Goal: Transaction & Acquisition: Obtain resource

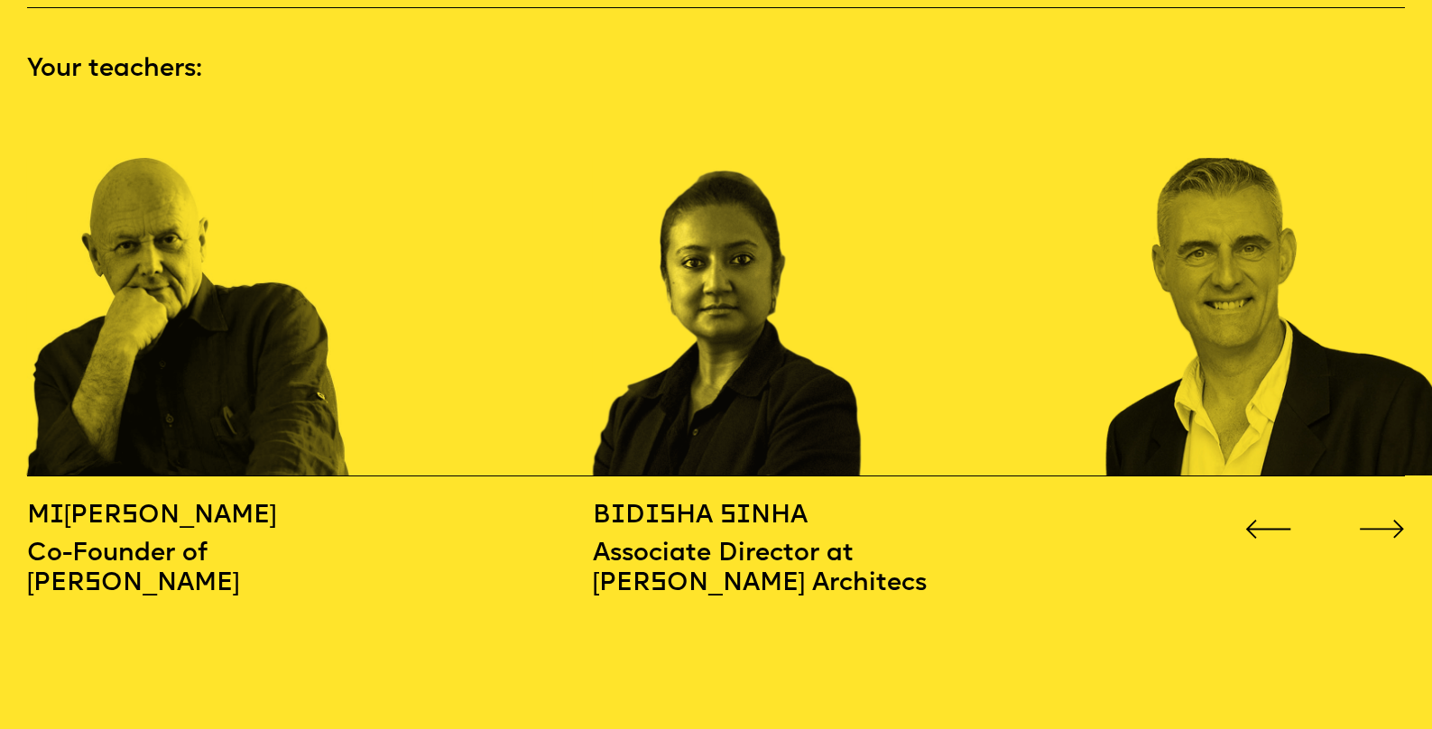
scroll to position [2117, 0]
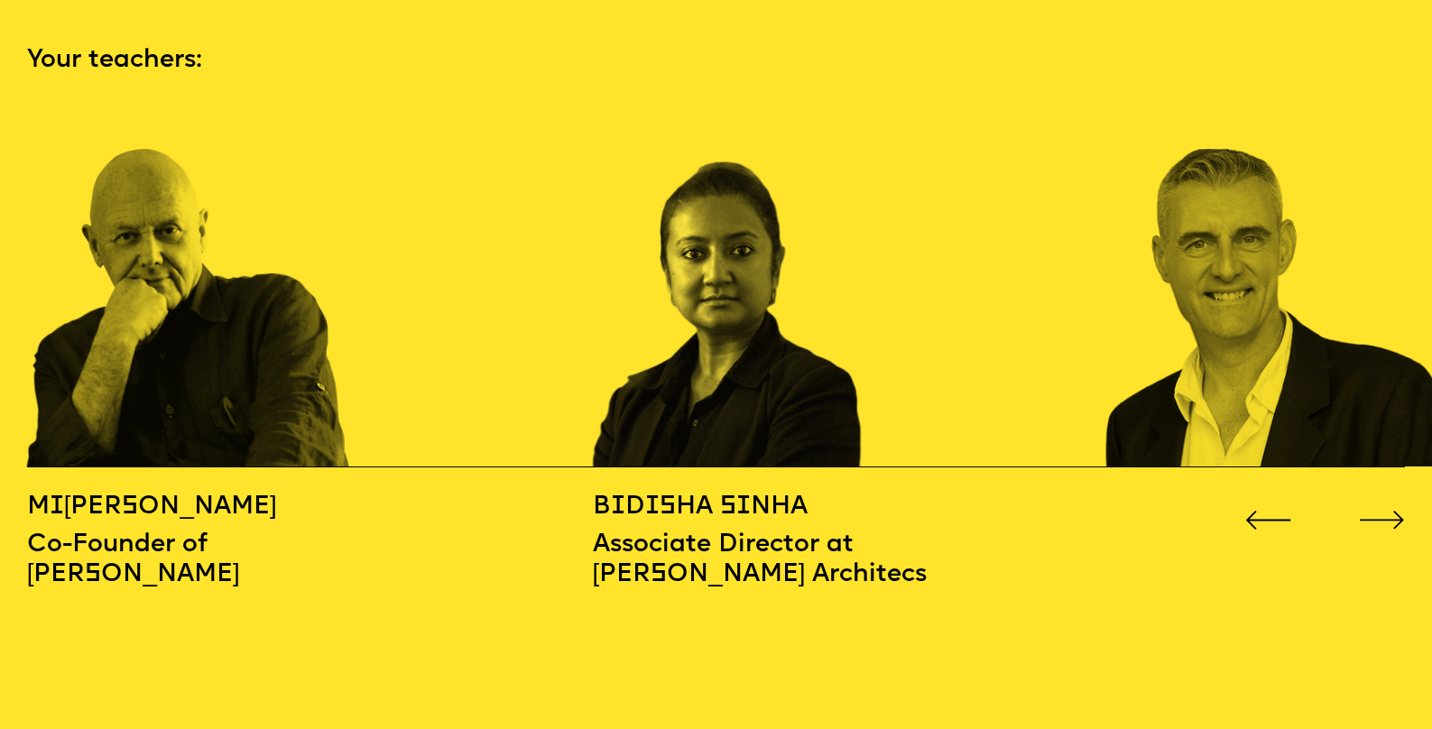
click at [1383, 512] on icon "Go to next slide" at bounding box center [1381, 521] width 43 height 18
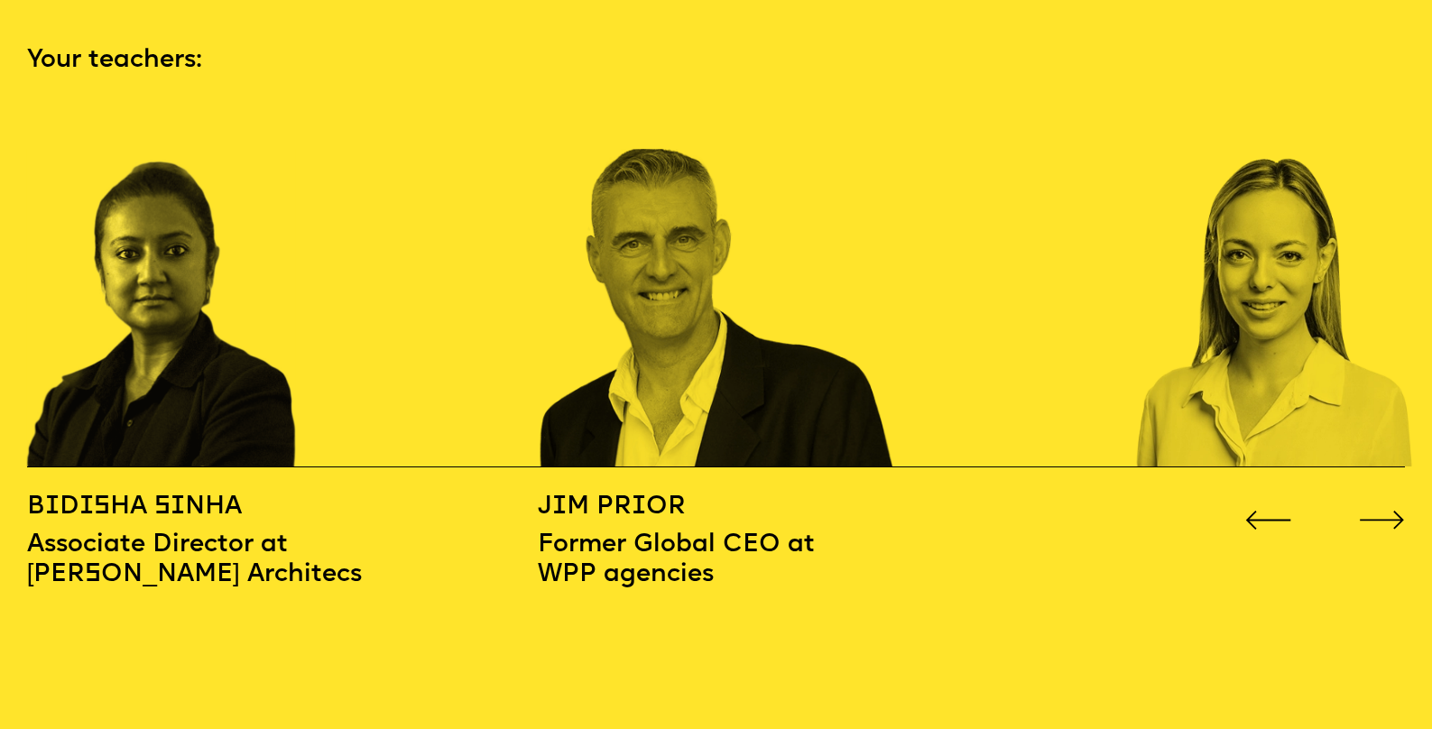
click at [1383, 512] on icon "Go to next slide" at bounding box center [1381, 521] width 43 height 18
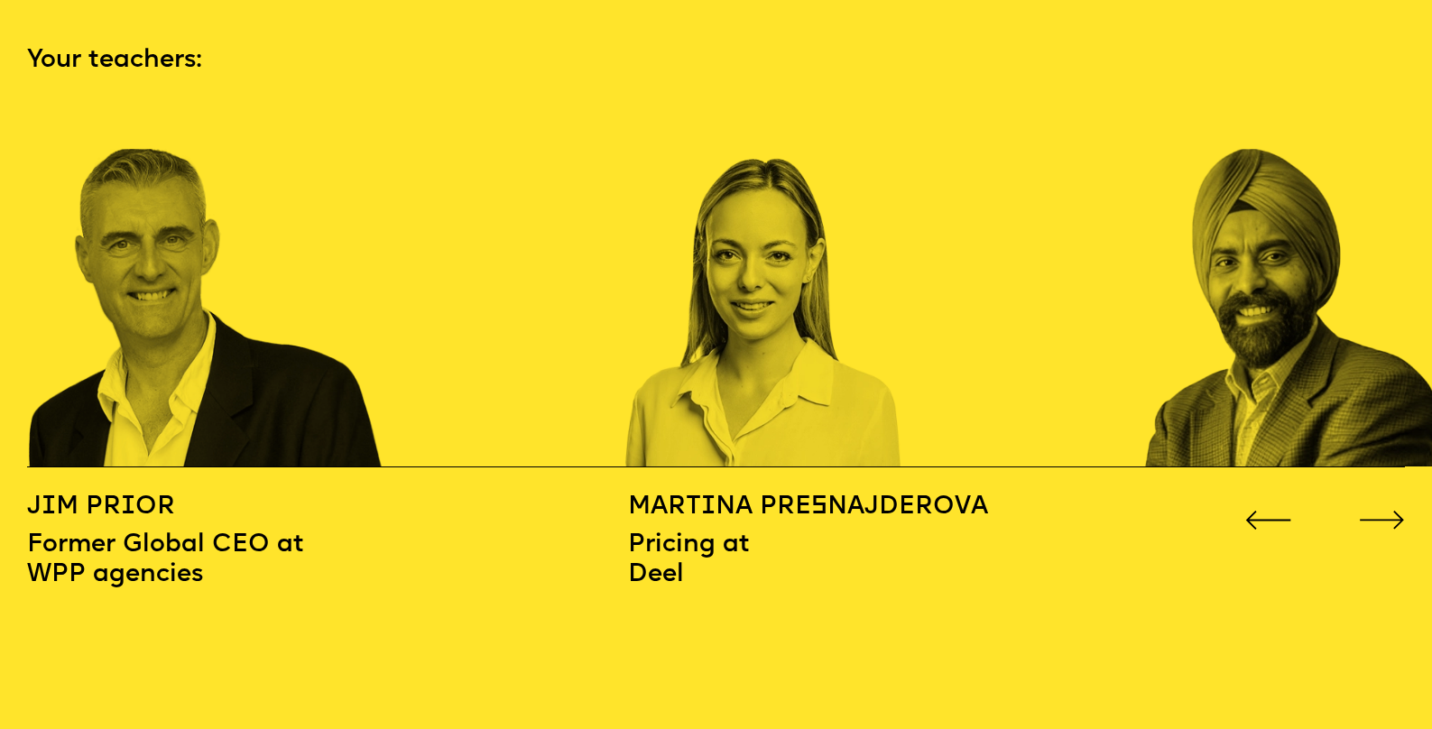
click at [1383, 512] on icon "Go to next slide" at bounding box center [1381, 521] width 43 height 18
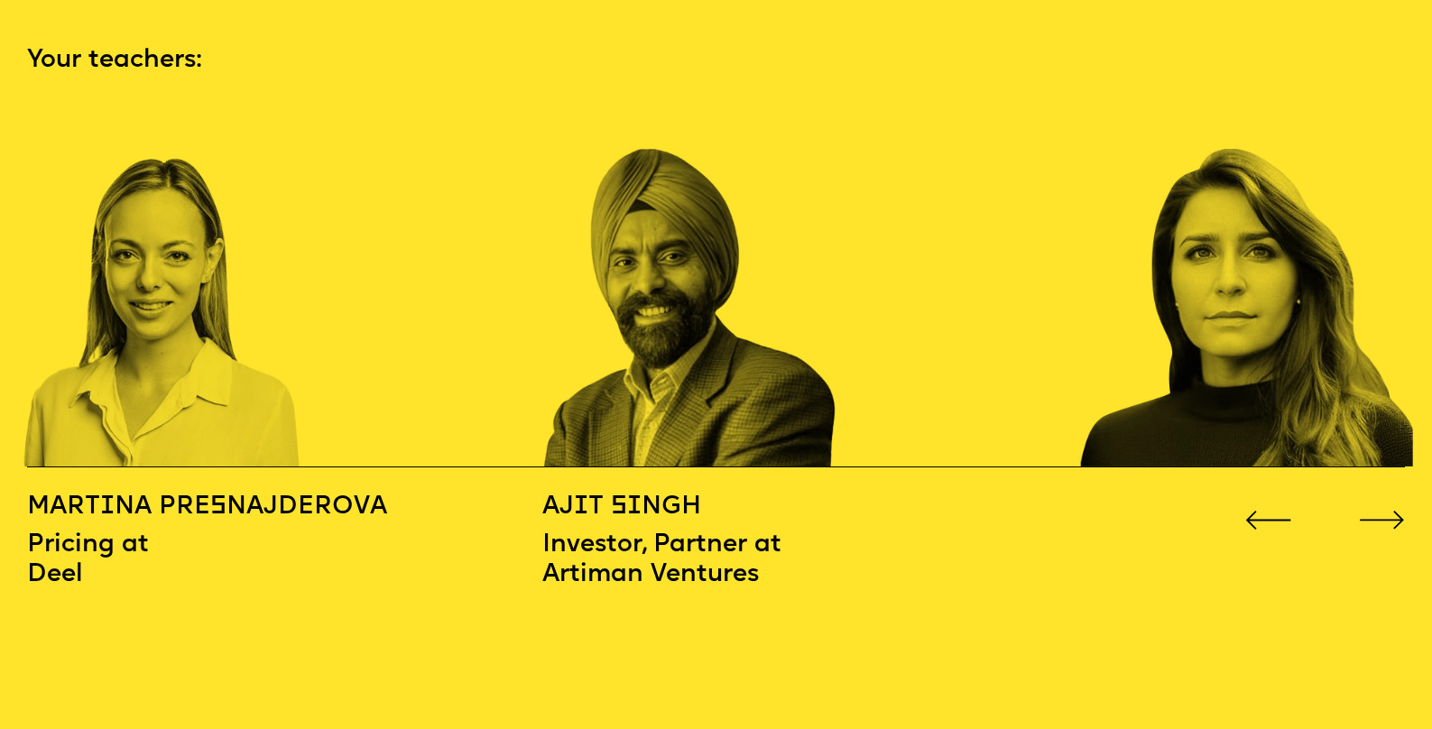
click at [1383, 512] on icon "Go to next slide" at bounding box center [1381, 521] width 43 height 18
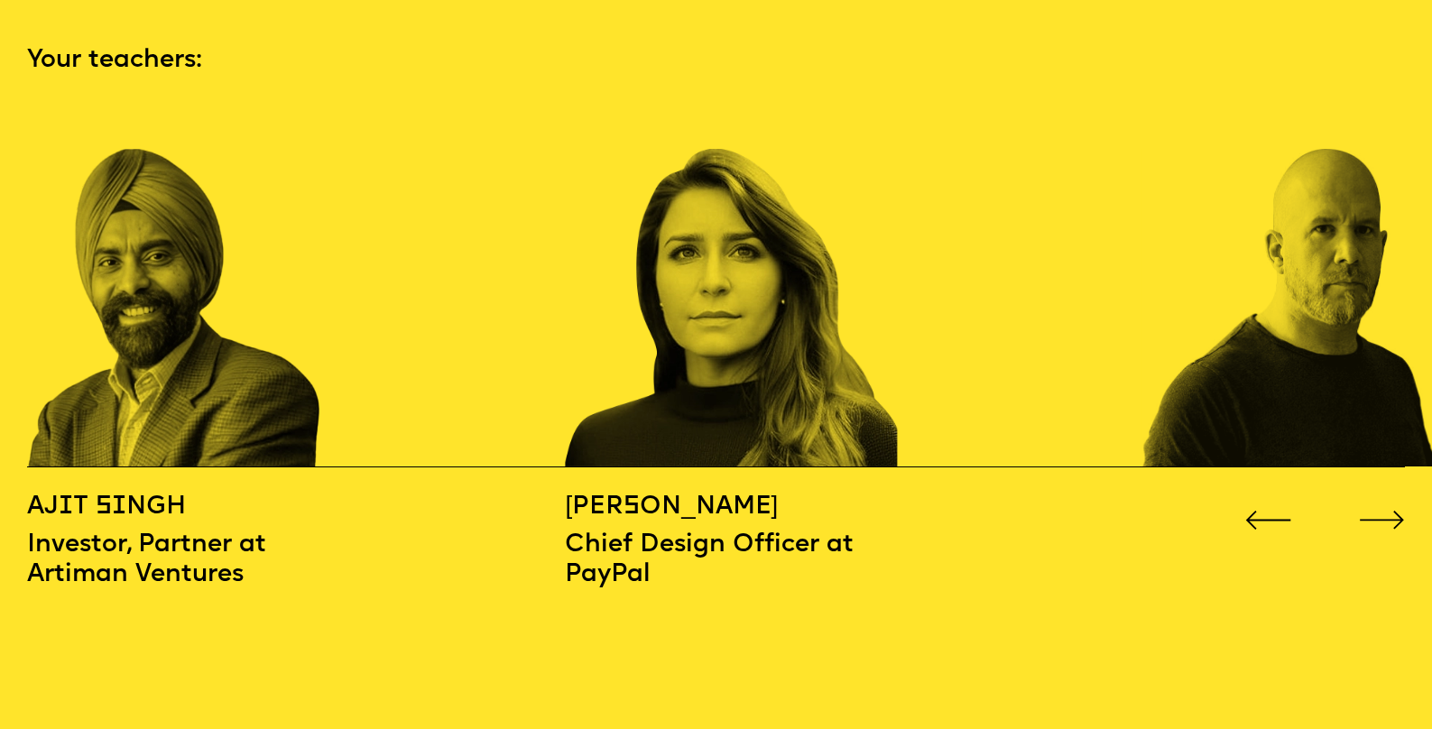
click at [1383, 512] on icon "Go to next slide" at bounding box center [1381, 521] width 43 height 18
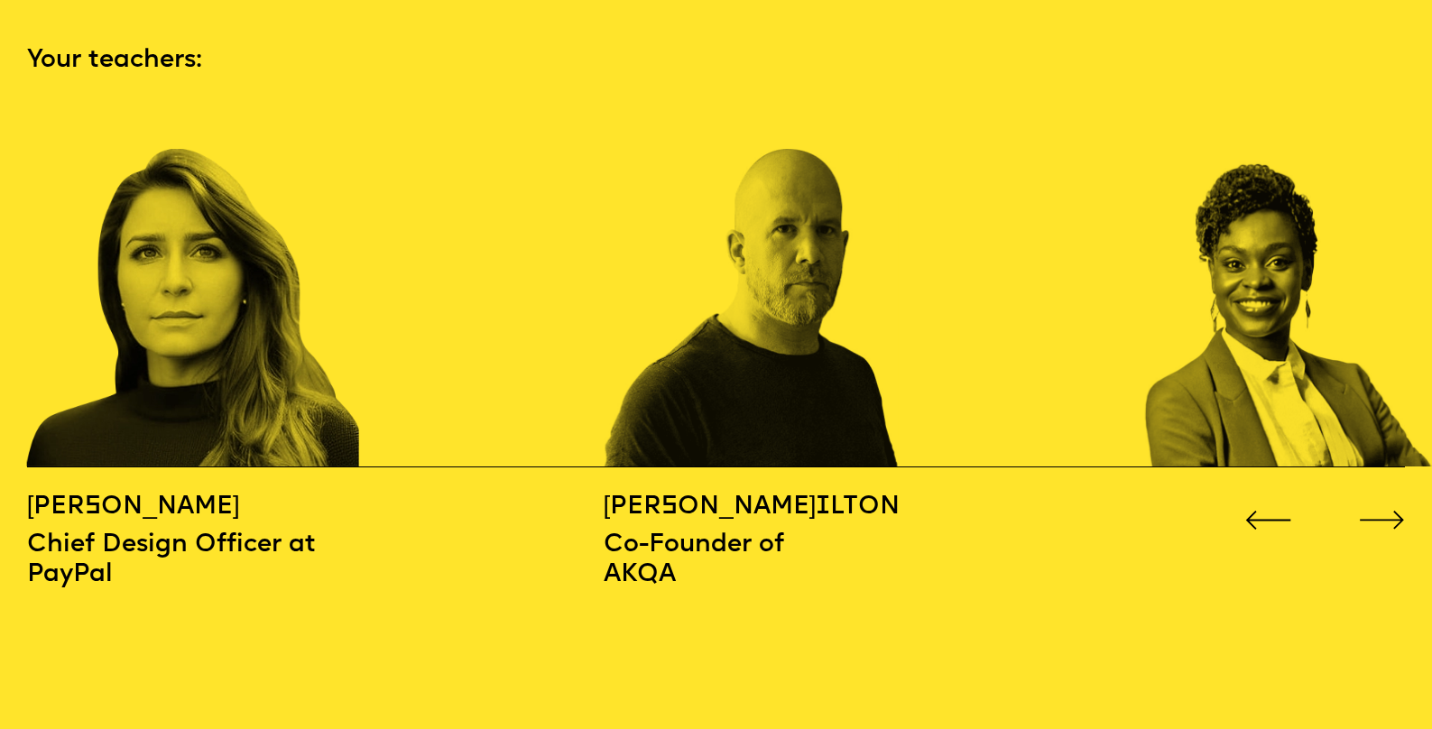
click at [1383, 512] on icon "Go to next slide" at bounding box center [1381, 521] width 43 height 18
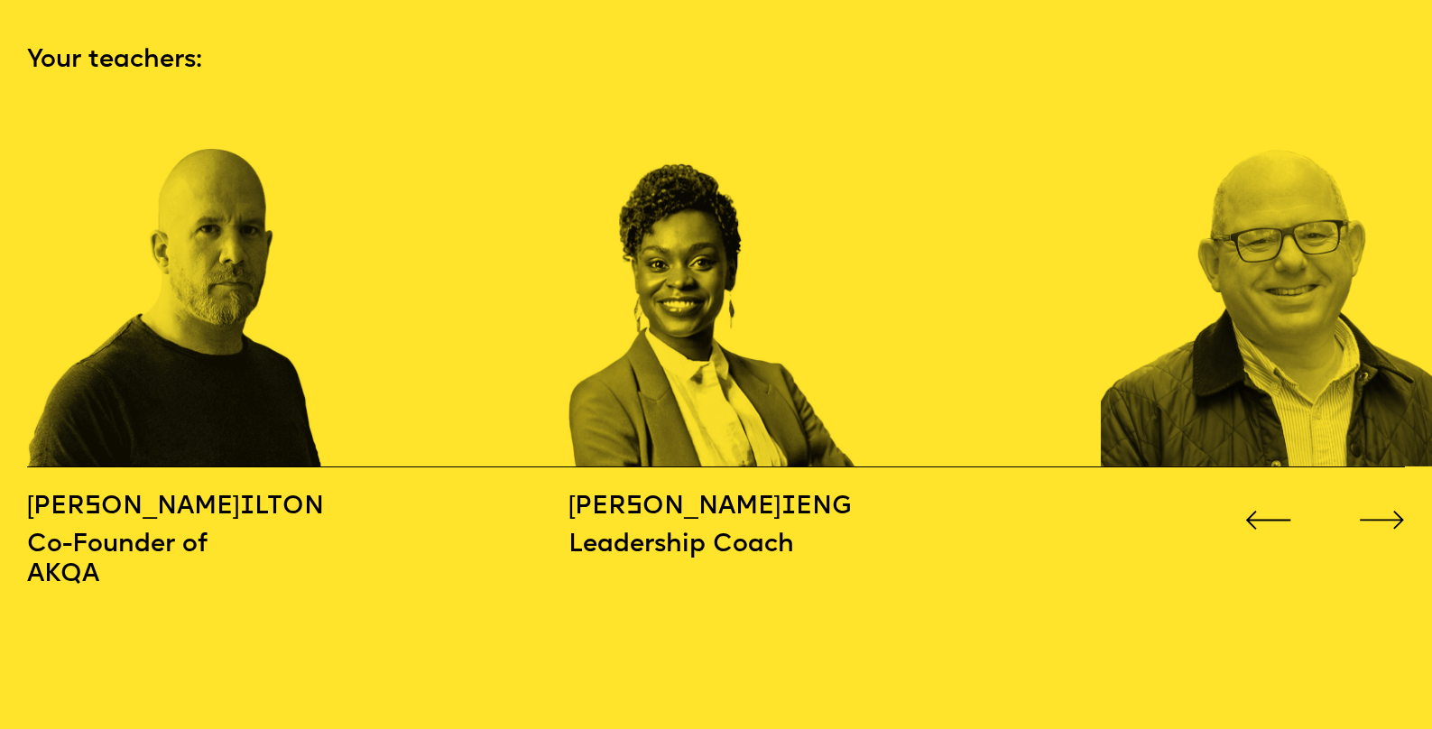
click at [1383, 512] on icon "Go to next slide" at bounding box center [1381, 521] width 43 height 18
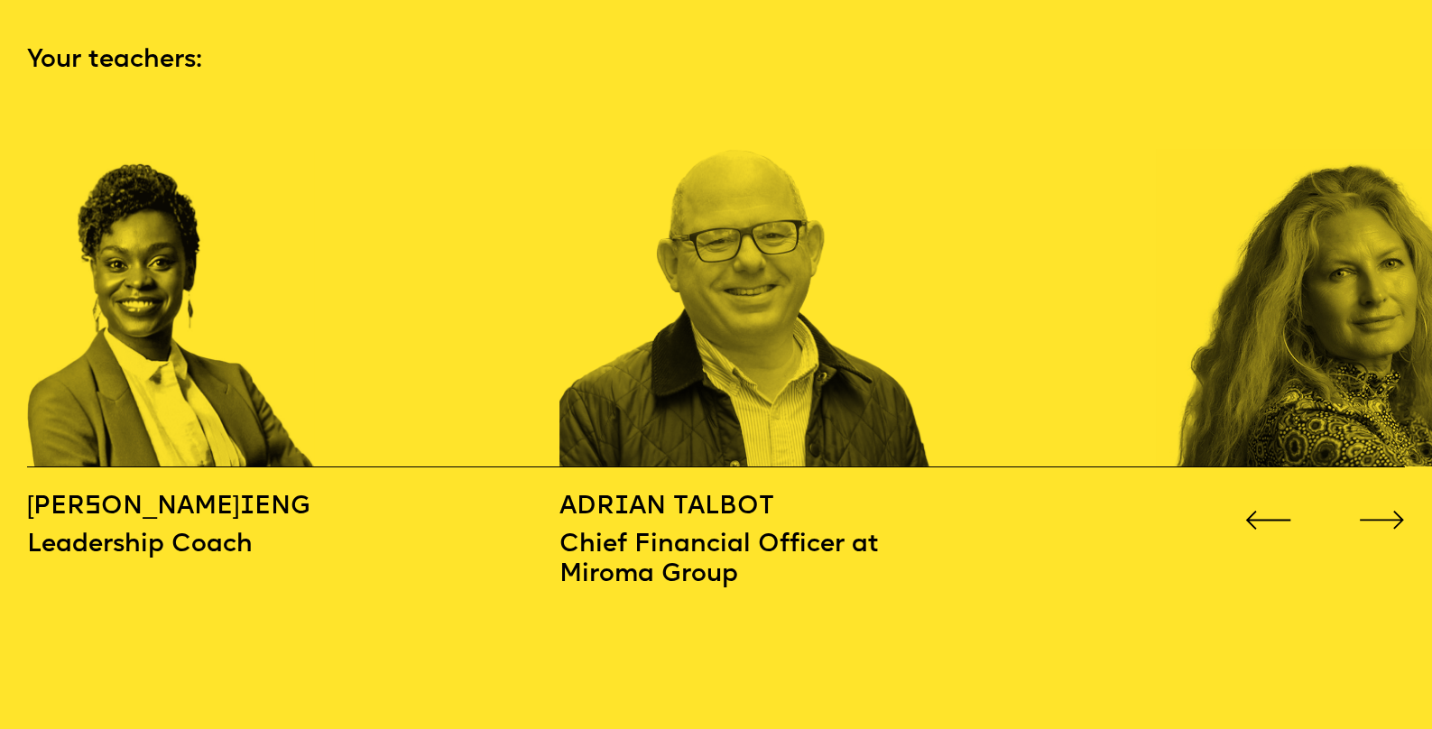
click at [1383, 512] on icon "Go to next slide" at bounding box center [1381, 521] width 43 height 18
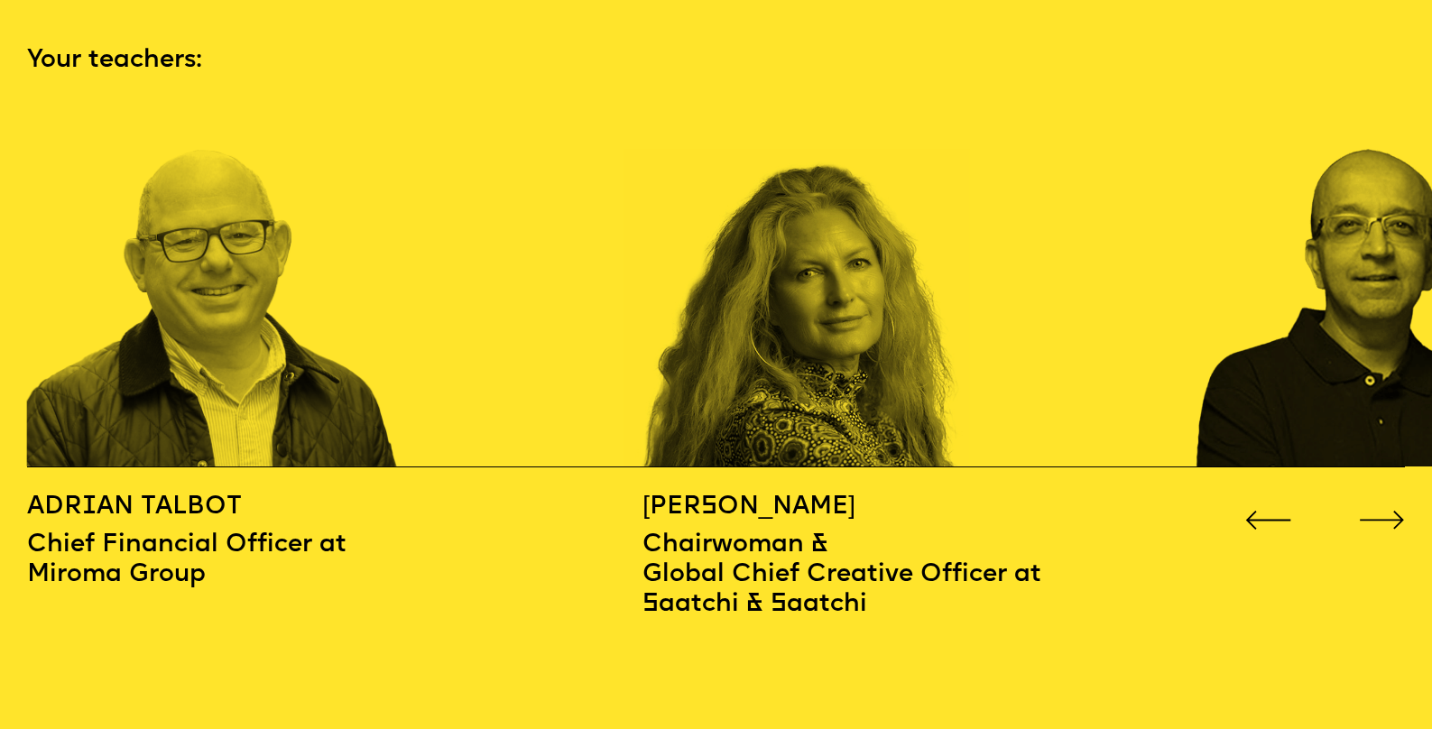
click at [1383, 512] on icon "Go to next slide" at bounding box center [1381, 521] width 43 height 18
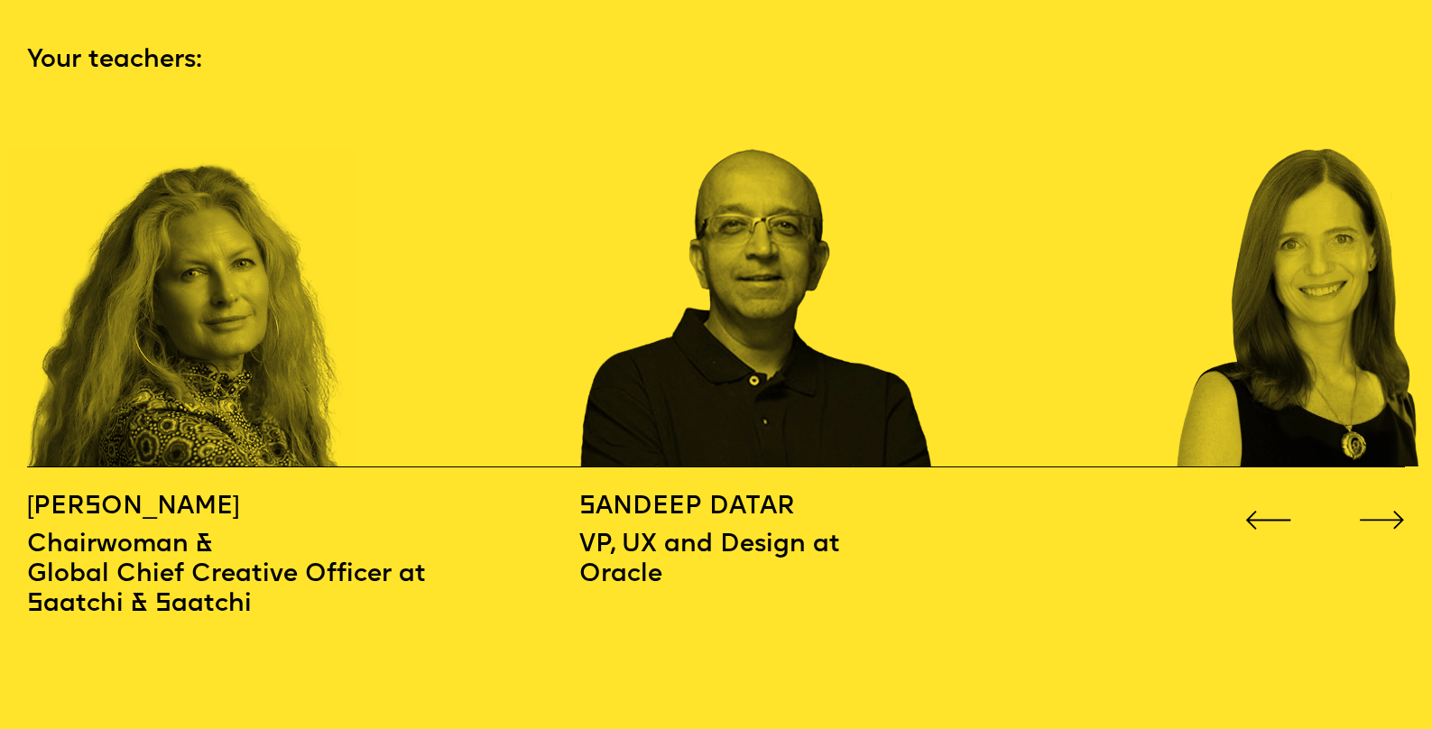
click at [1383, 512] on icon "Go to next slide" at bounding box center [1381, 521] width 43 height 18
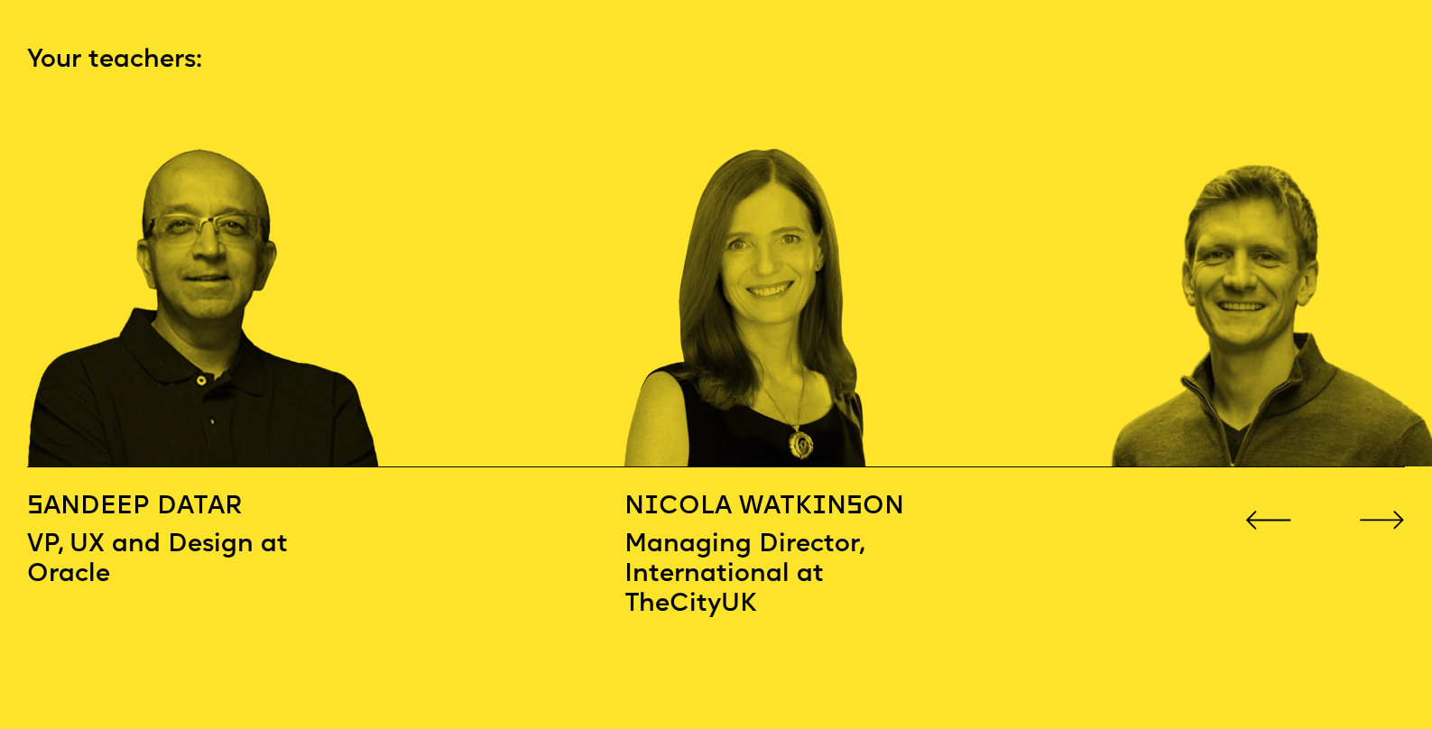
click at [1383, 512] on icon "Go to next slide" at bounding box center [1381, 521] width 43 height 18
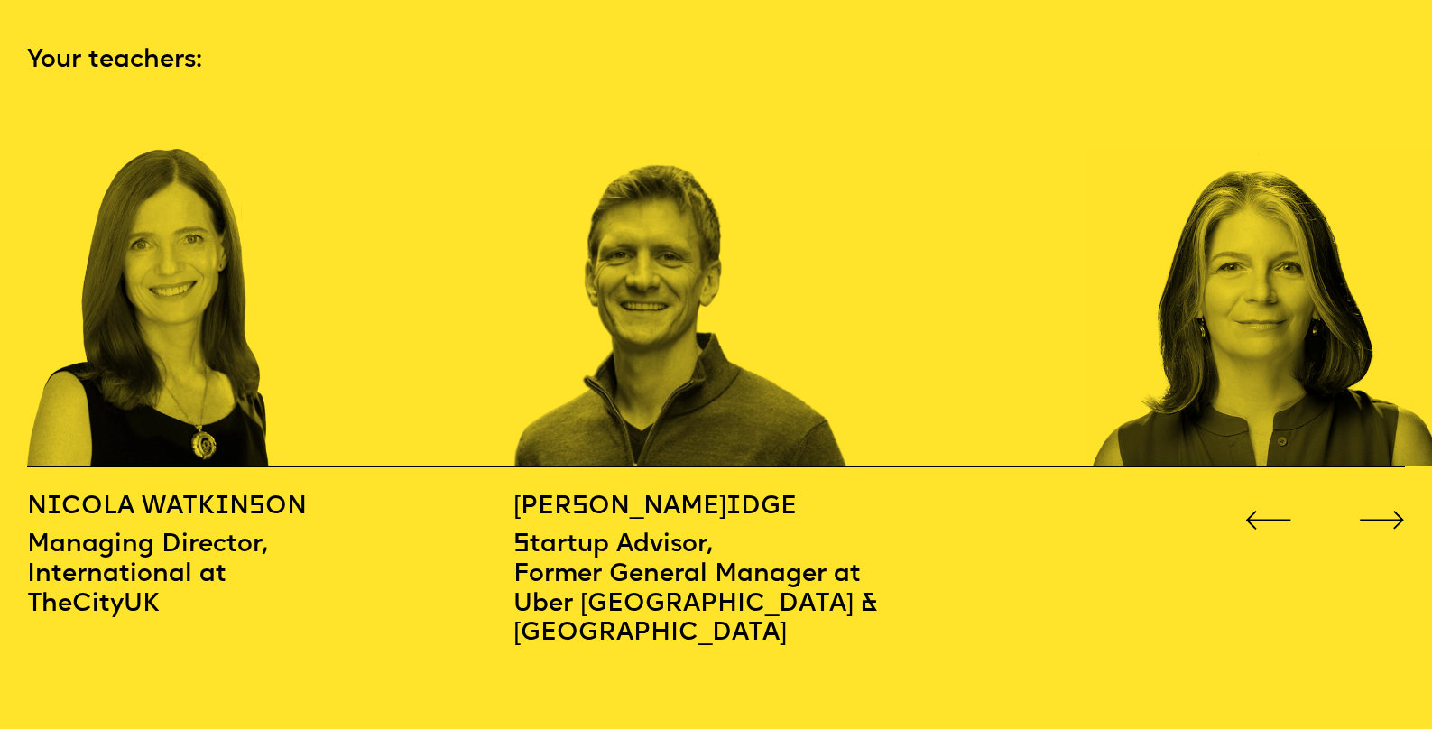
click at [1383, 512] on icon "Go to next slide" at bounding box center [1381, 521] width 43 height 18
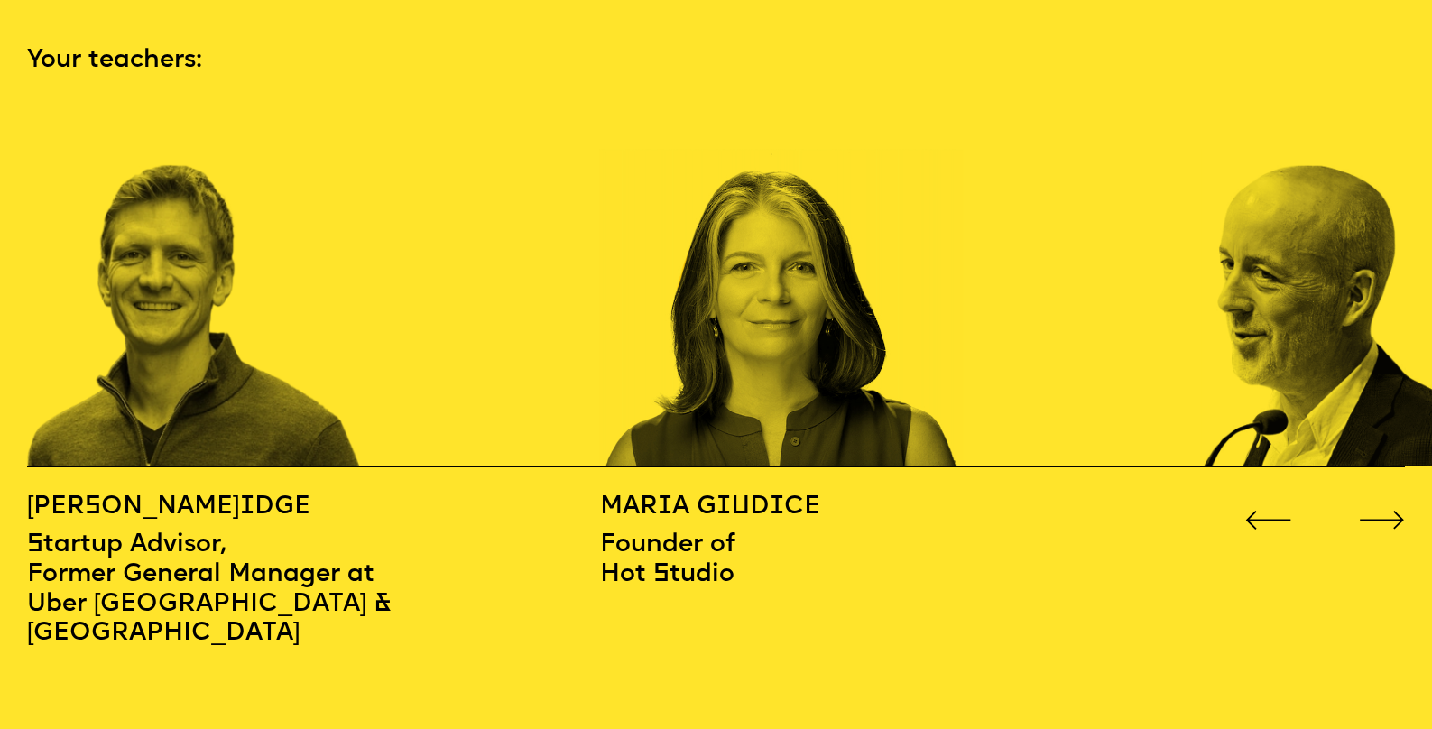
click at [1383, 512] on icon "Go to next slide" at bounding box center [1381, 521] width 43 height 18
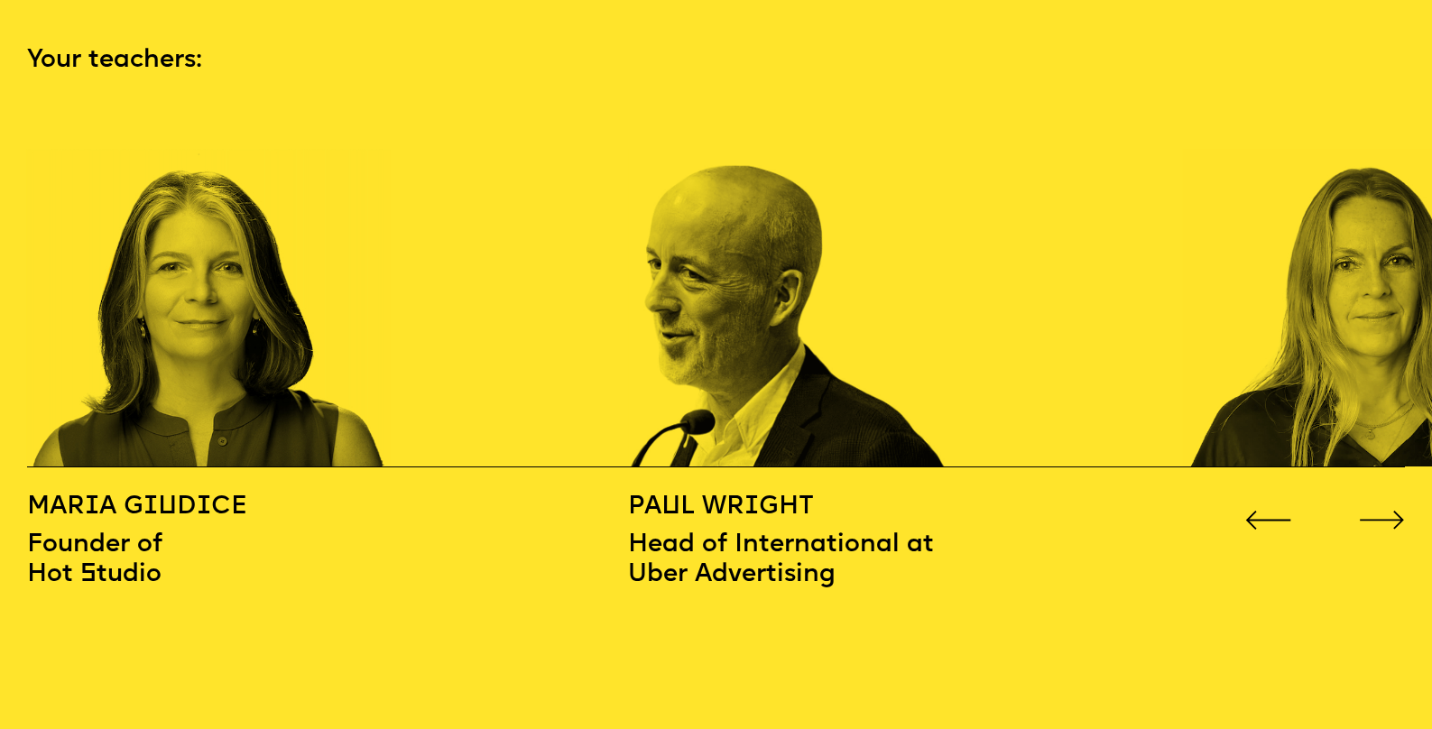
click at [1383, 512] on icon "Go to next slide" at bounding box center [1381, 521] width 43 height 18
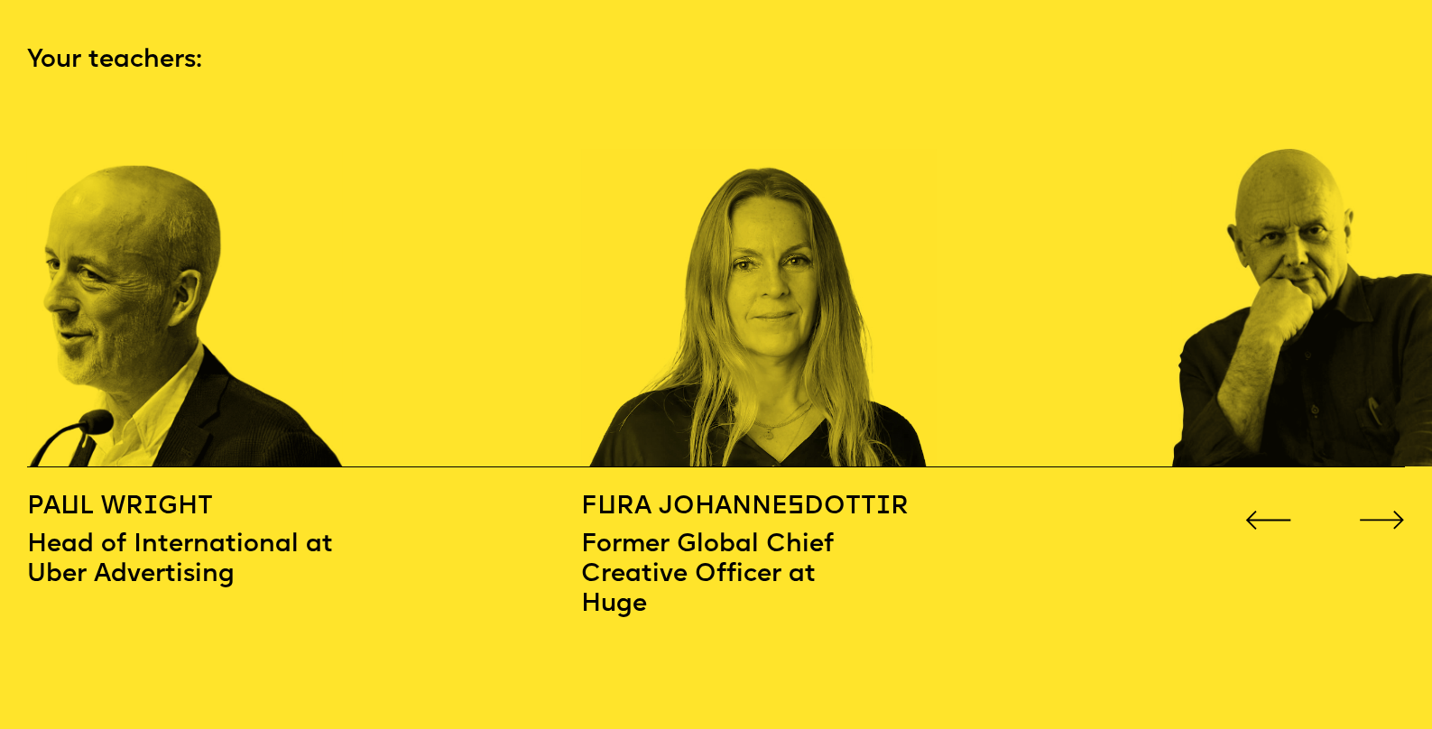
click at [1383, 512] on icon "Go to next slide" at bounding box center [1381, 521] width 43 height 18
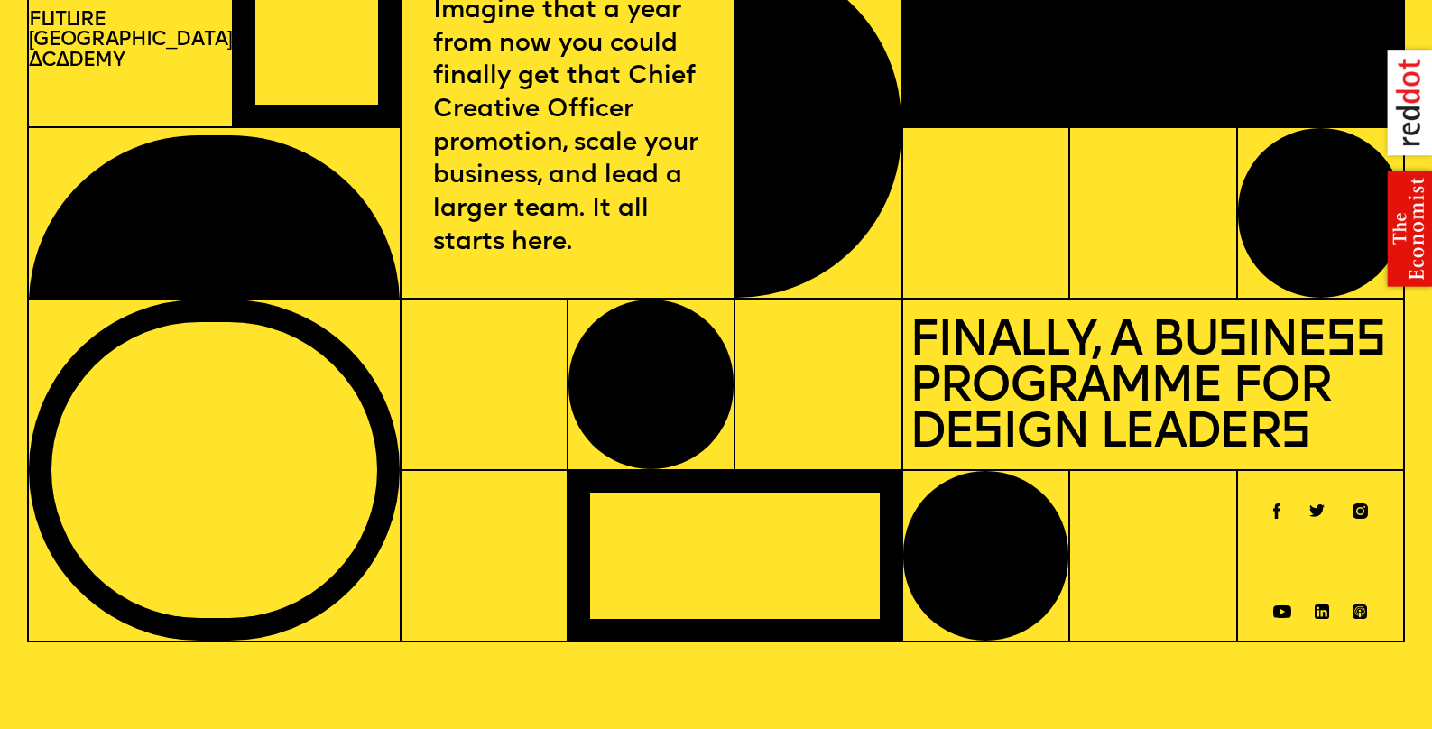
scroll to position [0, 0]
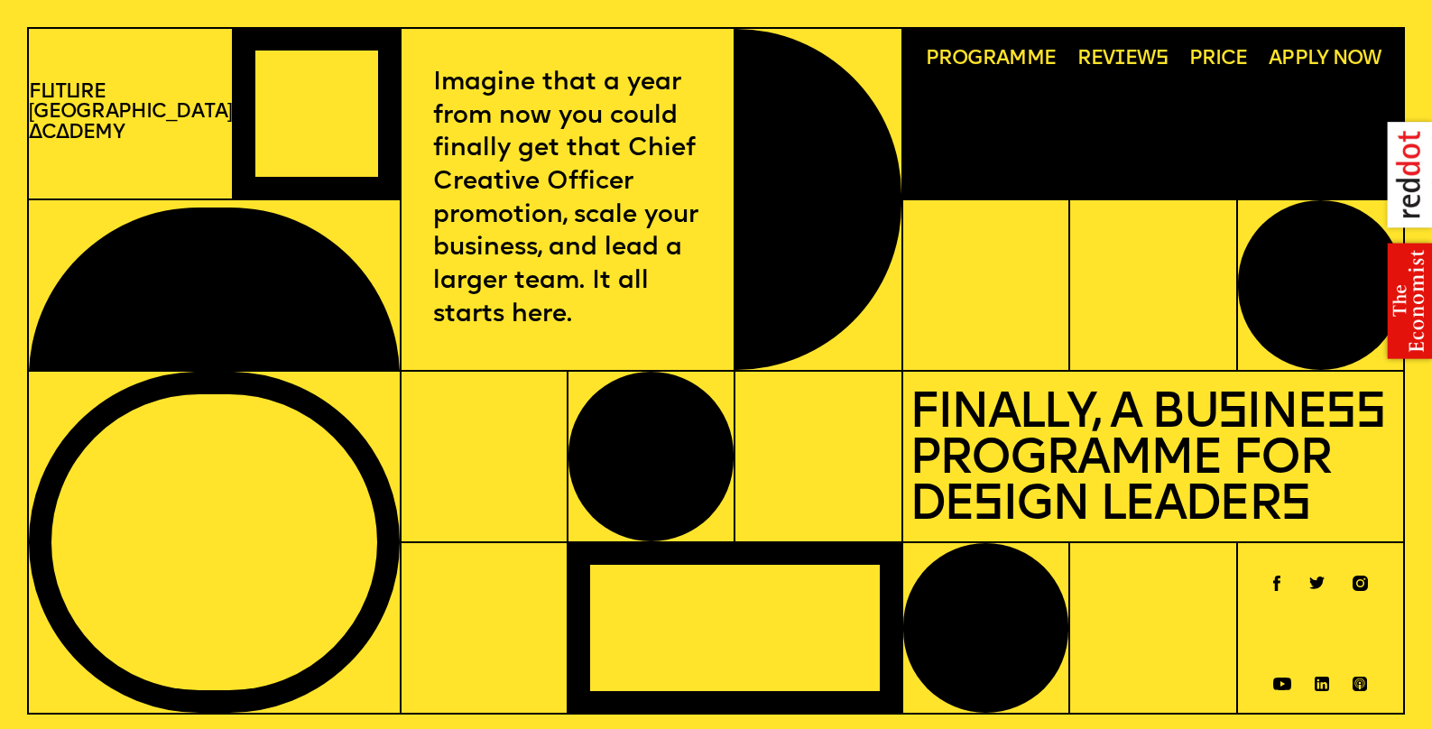
click at [1222, 61] on span "Price" at bounding box center [1218, 60] width 59 height 21
click at [953, 54] on span "Programme" at bounding box center [991, 60] width 130 height 21
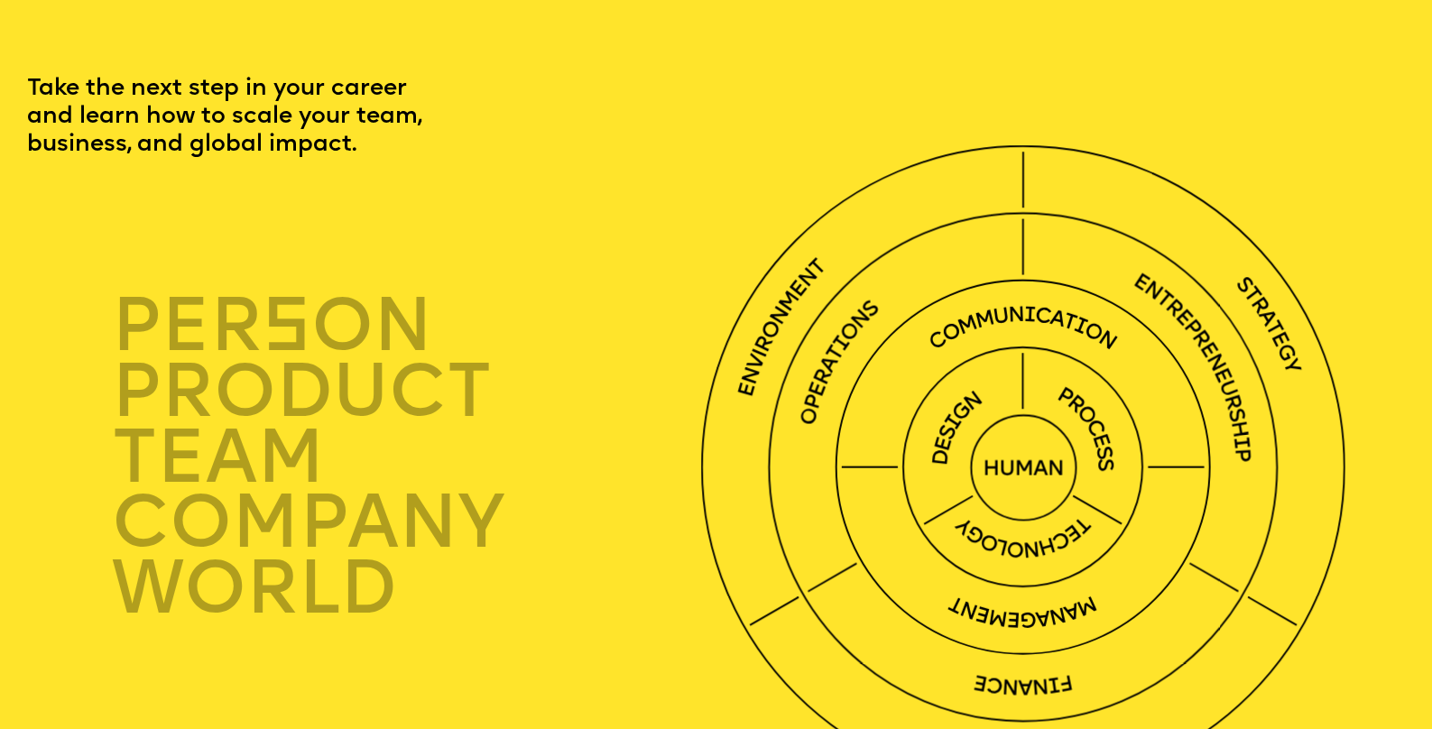
scroll to position [4360, 0]
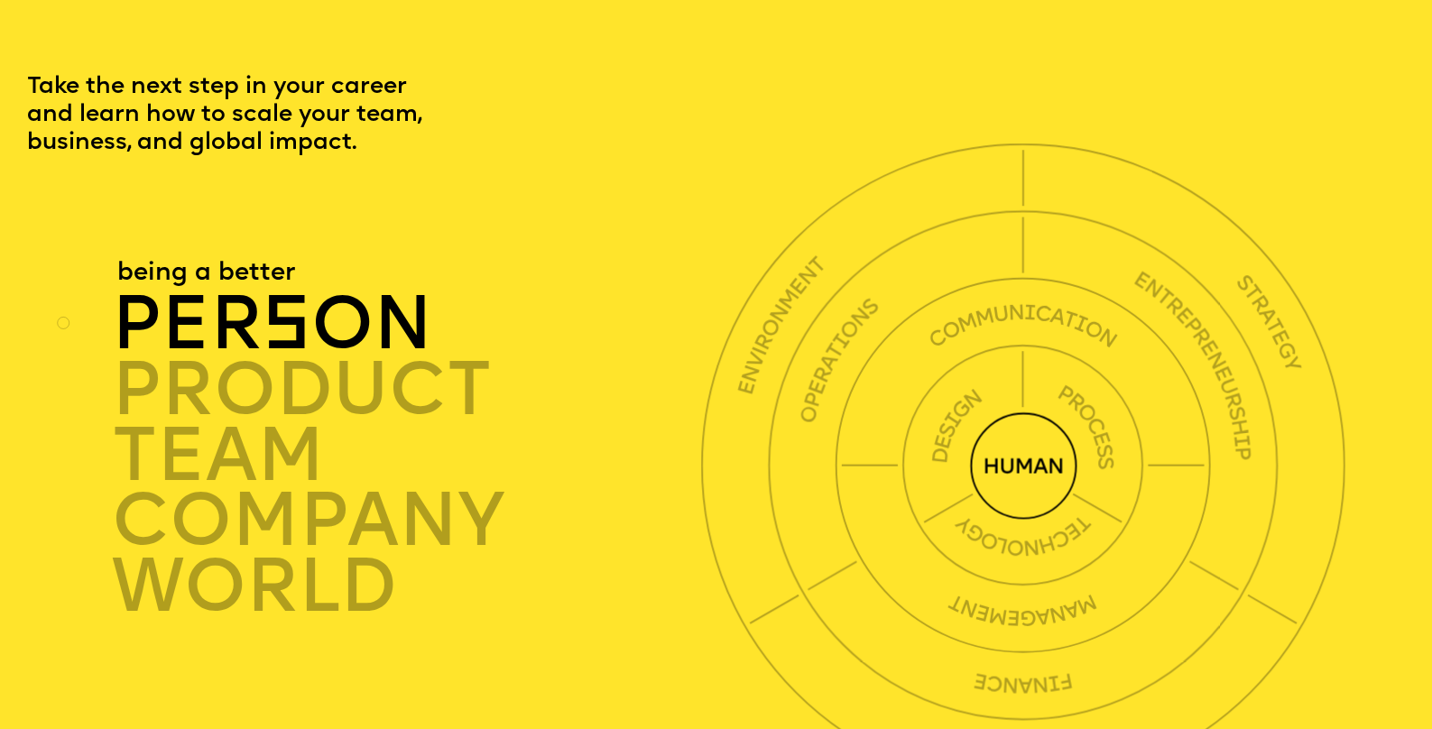
click at [318, 297] on p "person" at bounding box center [406, 330] width 589 height 66
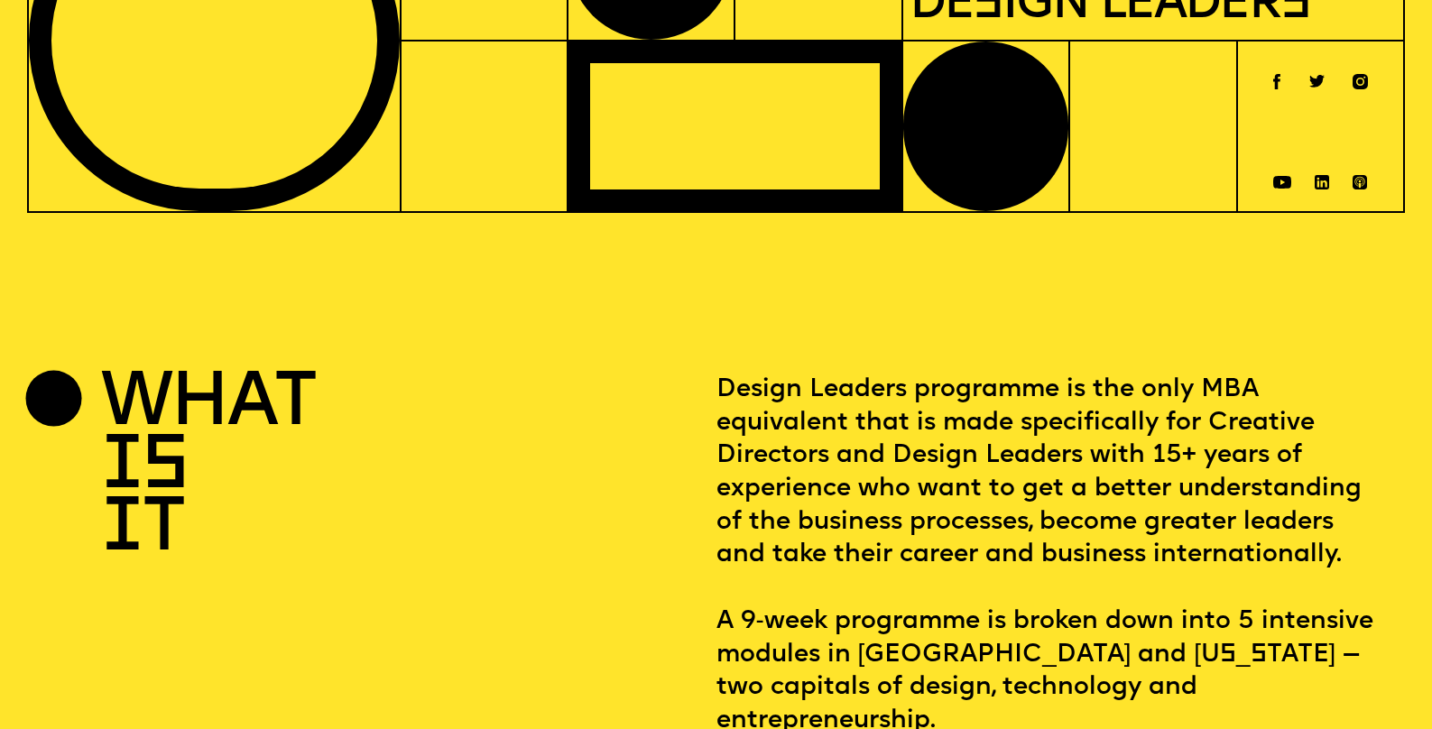
scroll to position [0, 0]
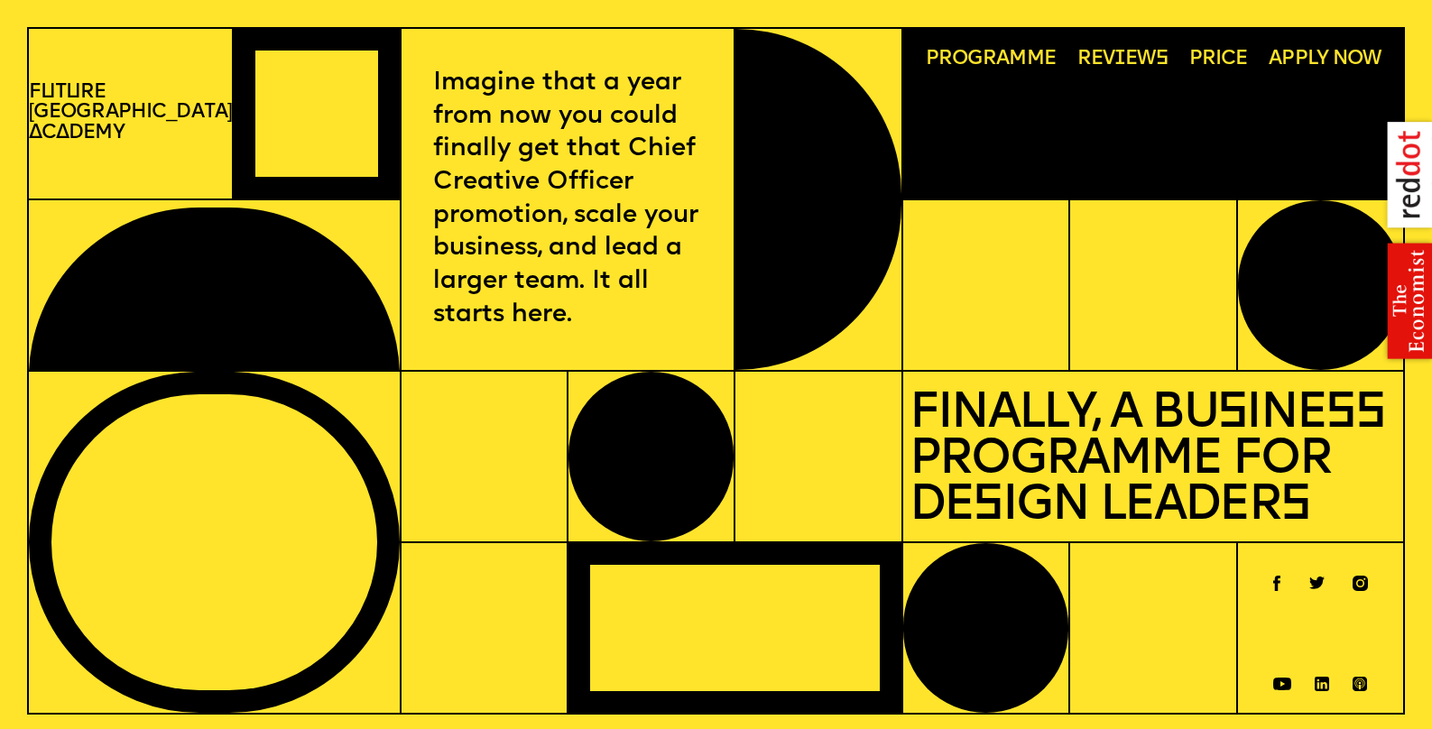
click at [976, 61] on span "Programme" at bounding box center [991, 60] width 130 height 21
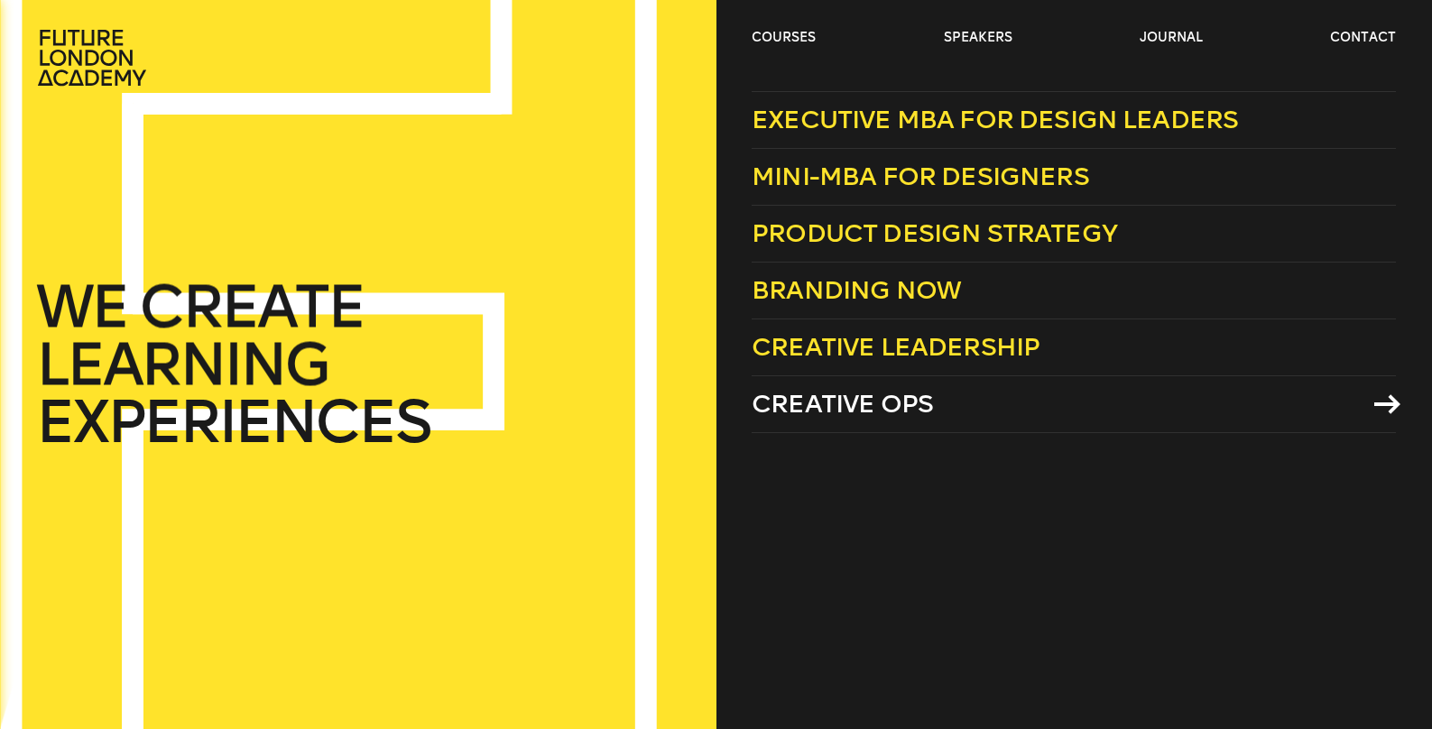
click at [828, 409] on span "Creative Ops" at bounding box center [842, 404] width 181 height 30
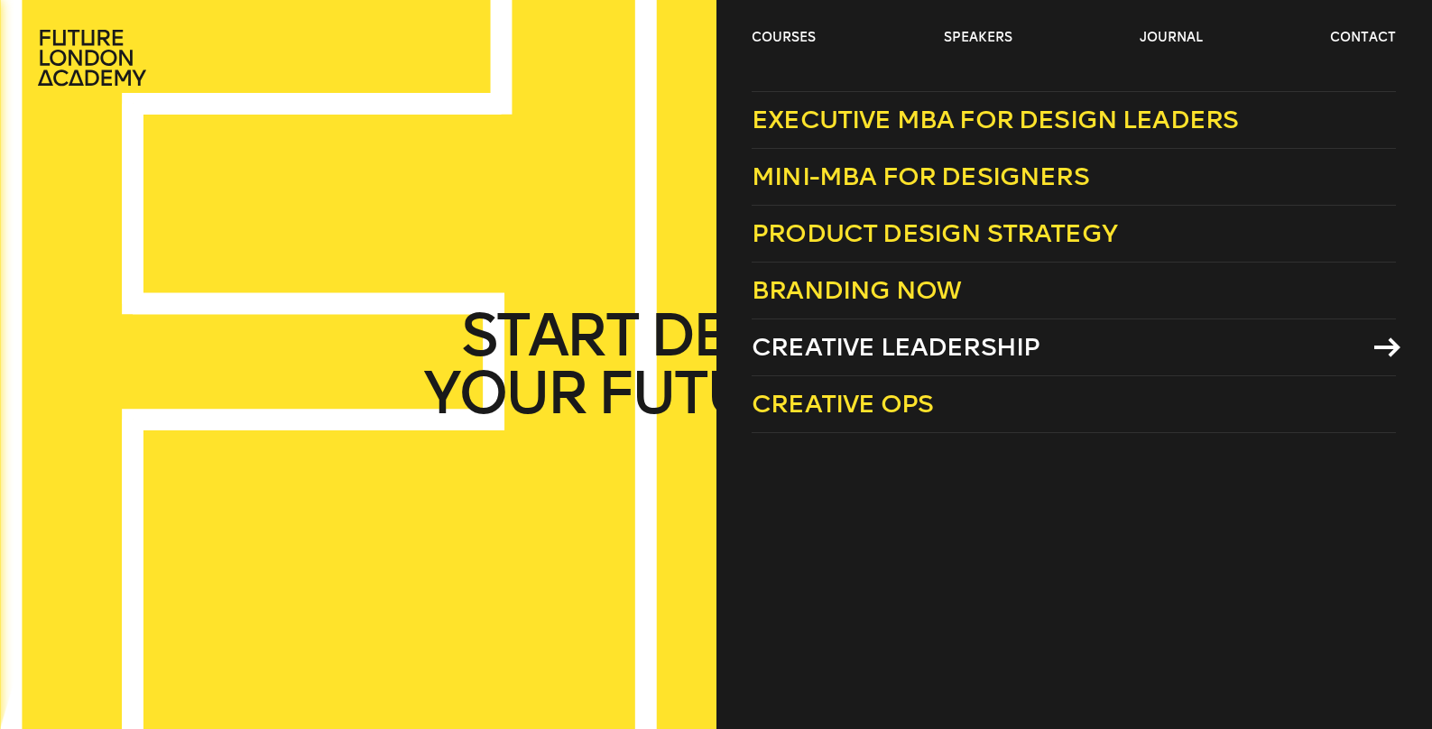
click at [811, 349] on span "Creative Leadership" at bounding box center [896, 347] width 288 height 30
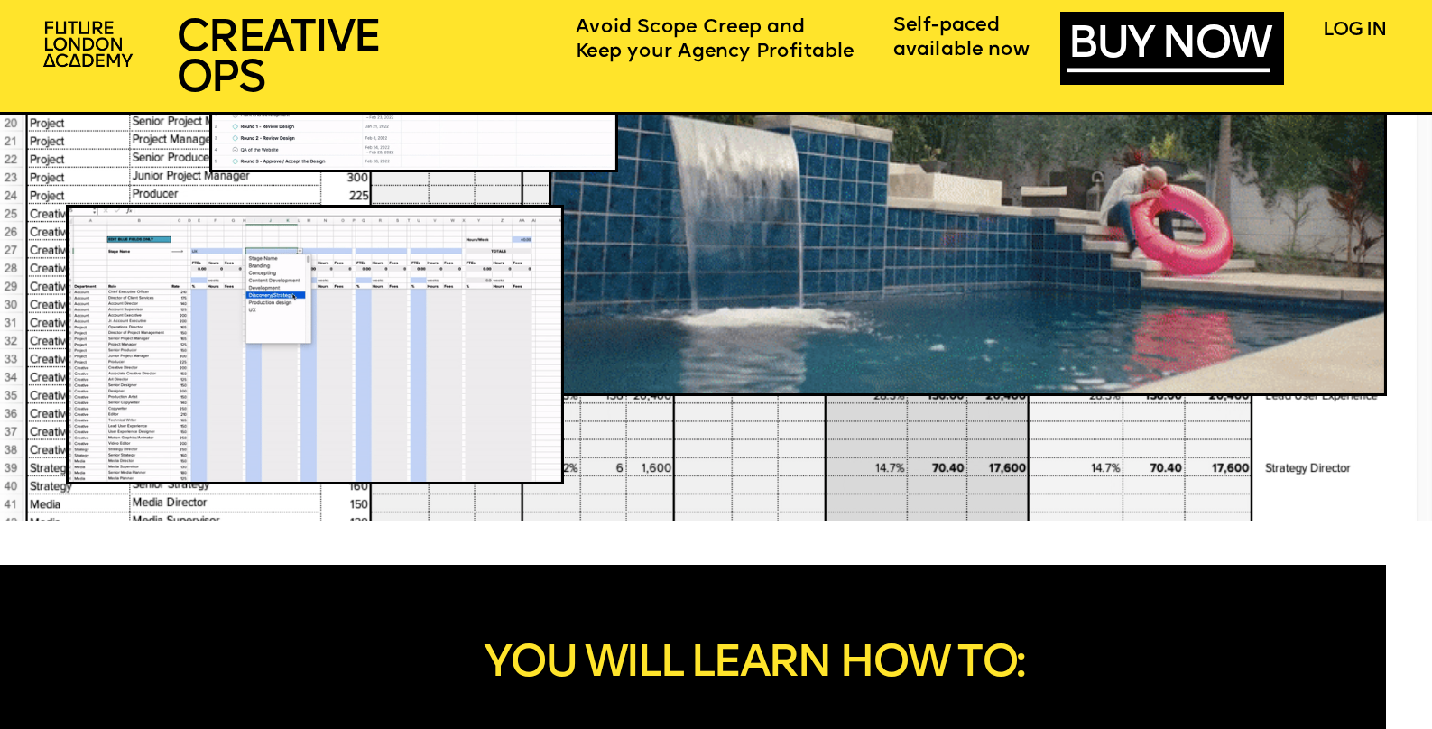
scroll to position [1061, 0]
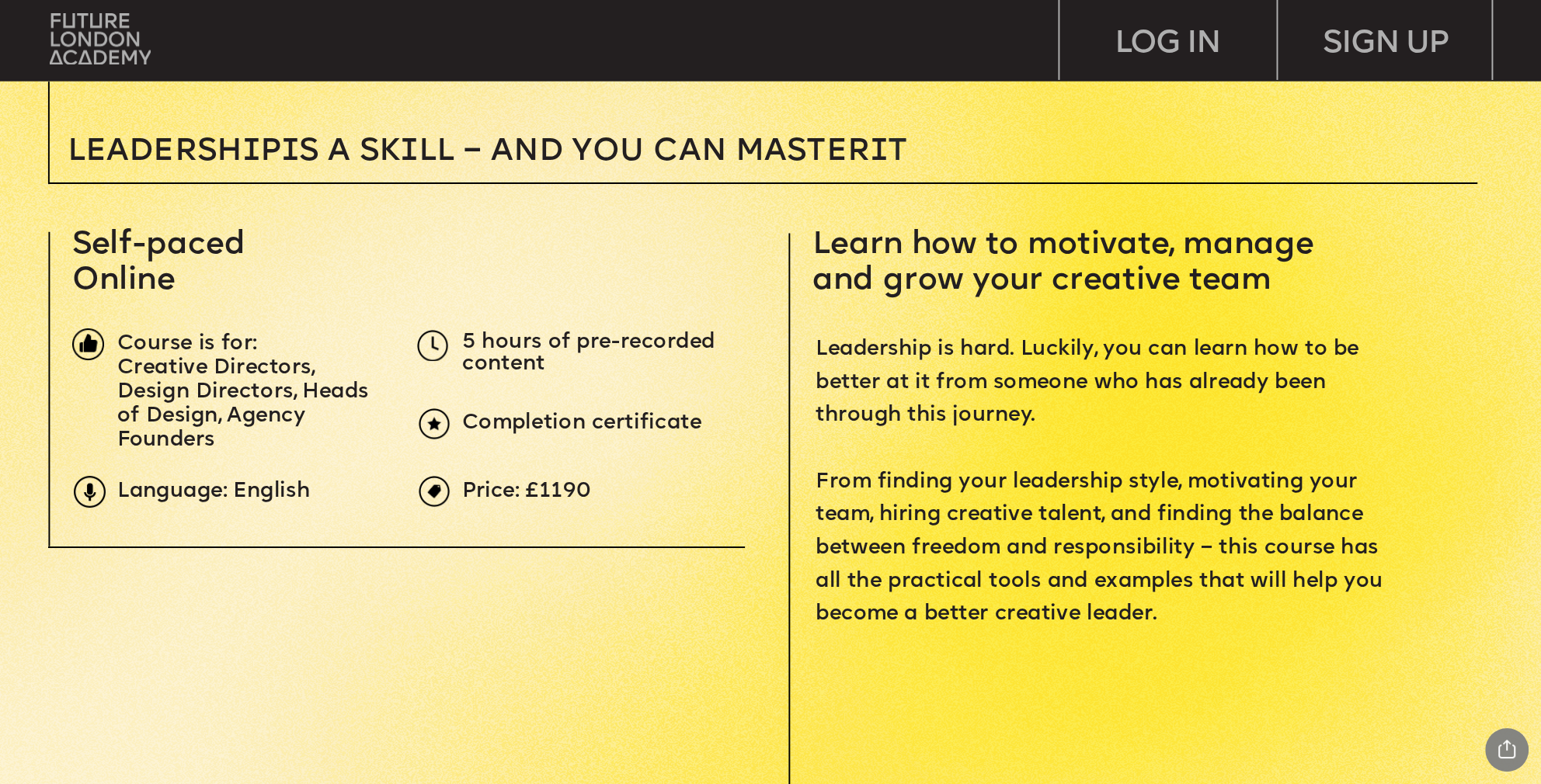
scroll to position [614, 0]
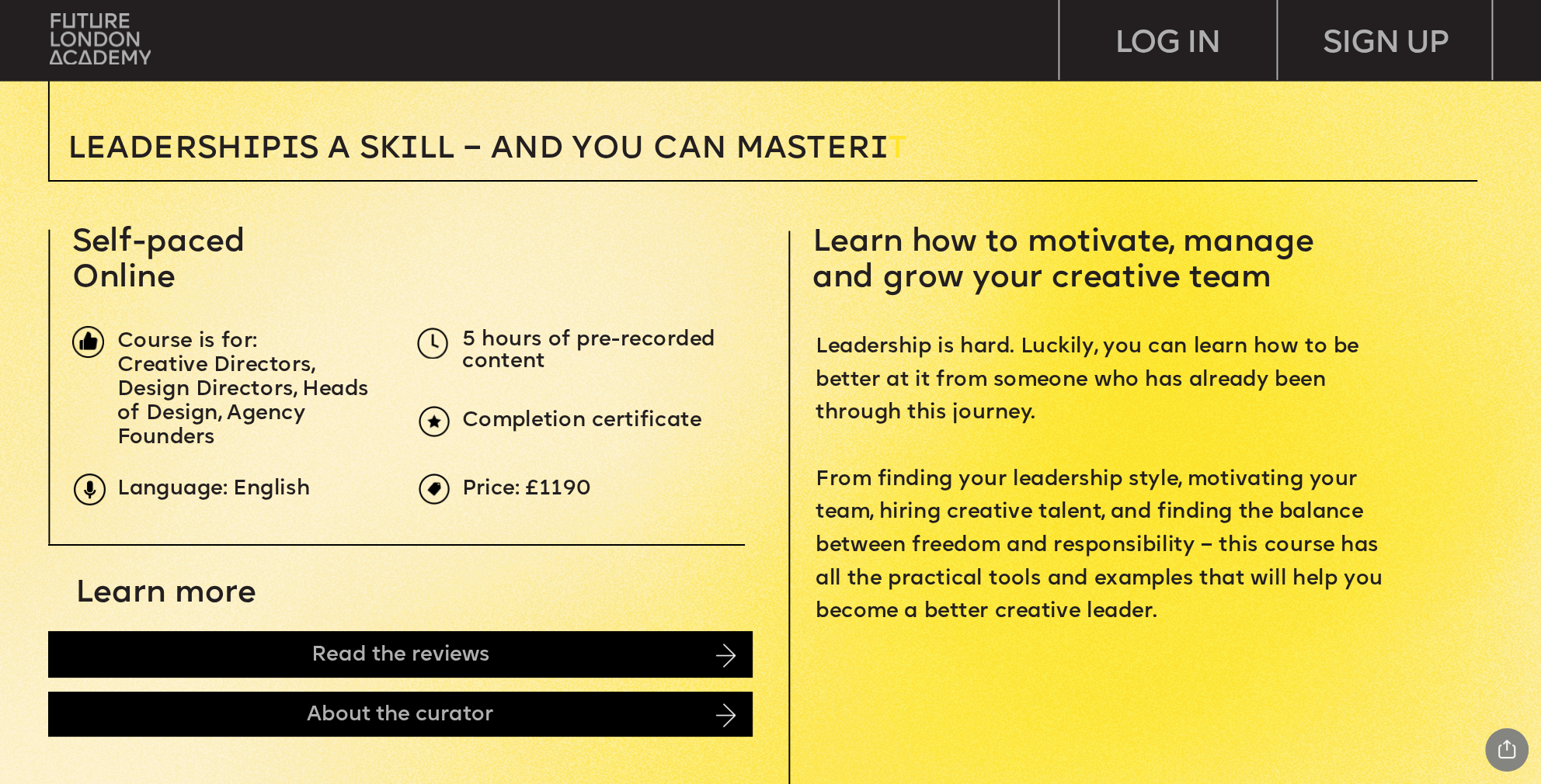
click at [993, 361] on p "Leadership is hard. Luckily, you can learn how to be better at it from someone …" at bounding box center [1105, 480] width 579 height 298
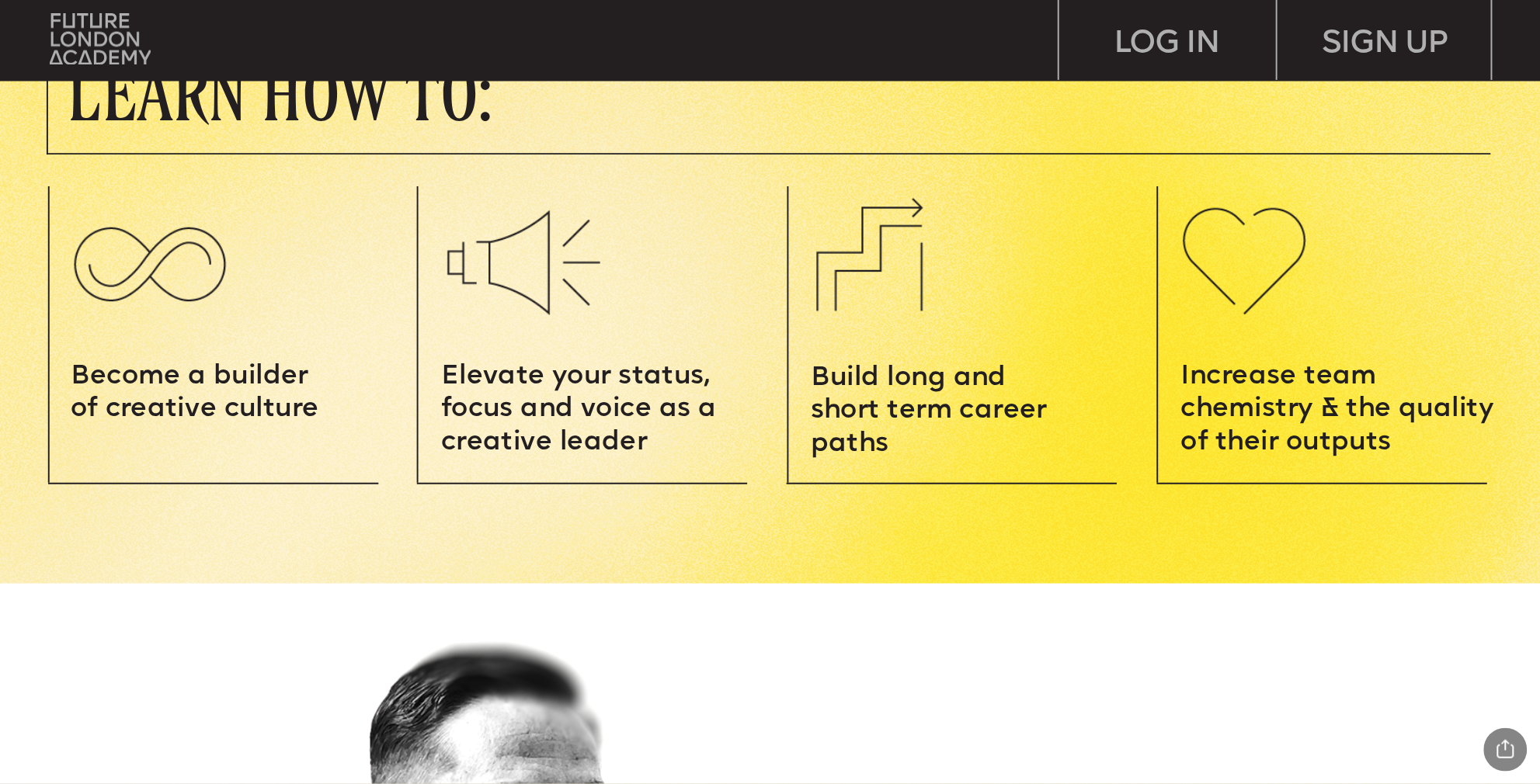
scroll to position [2479, 0]
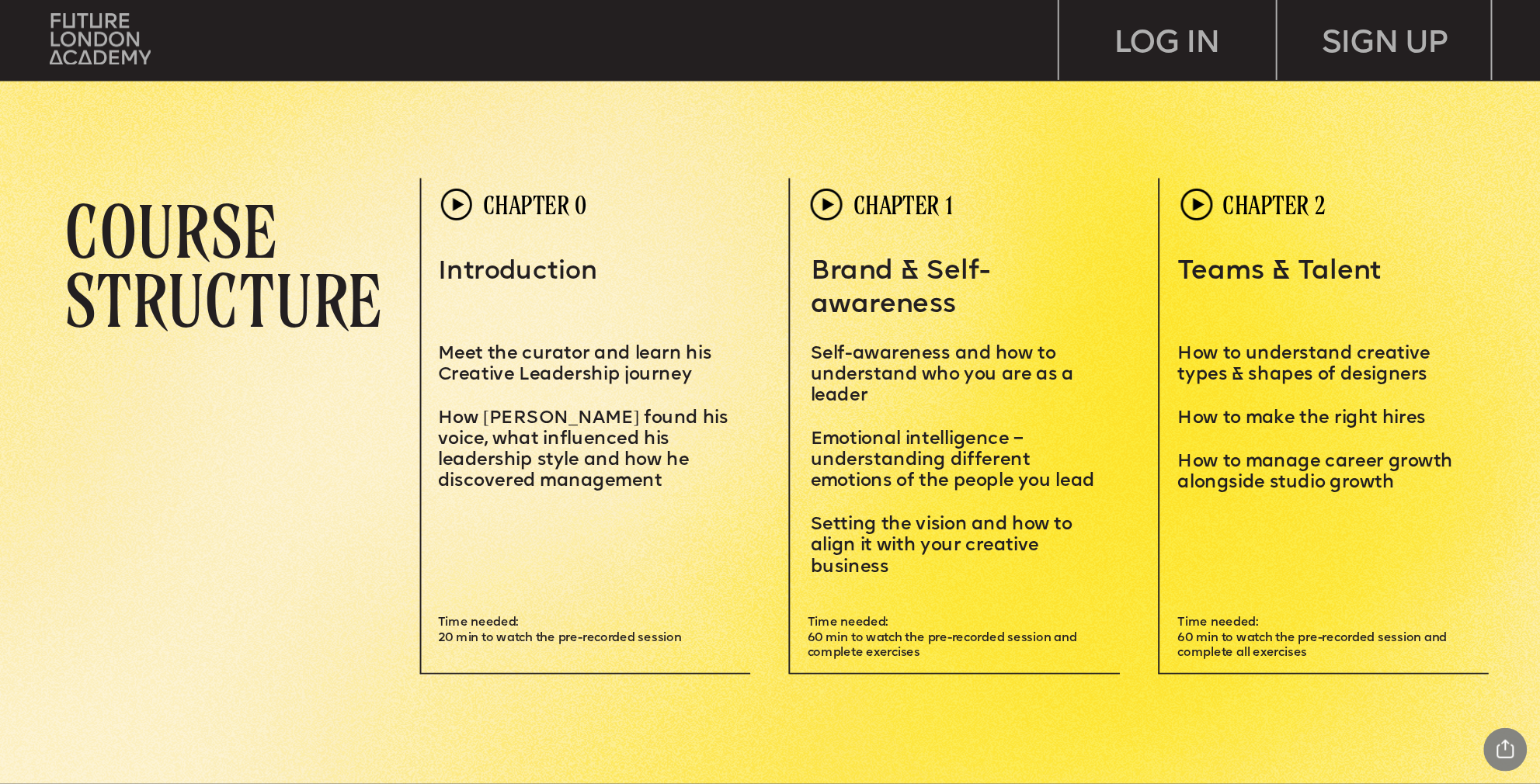
scroll to position [4441, 0]
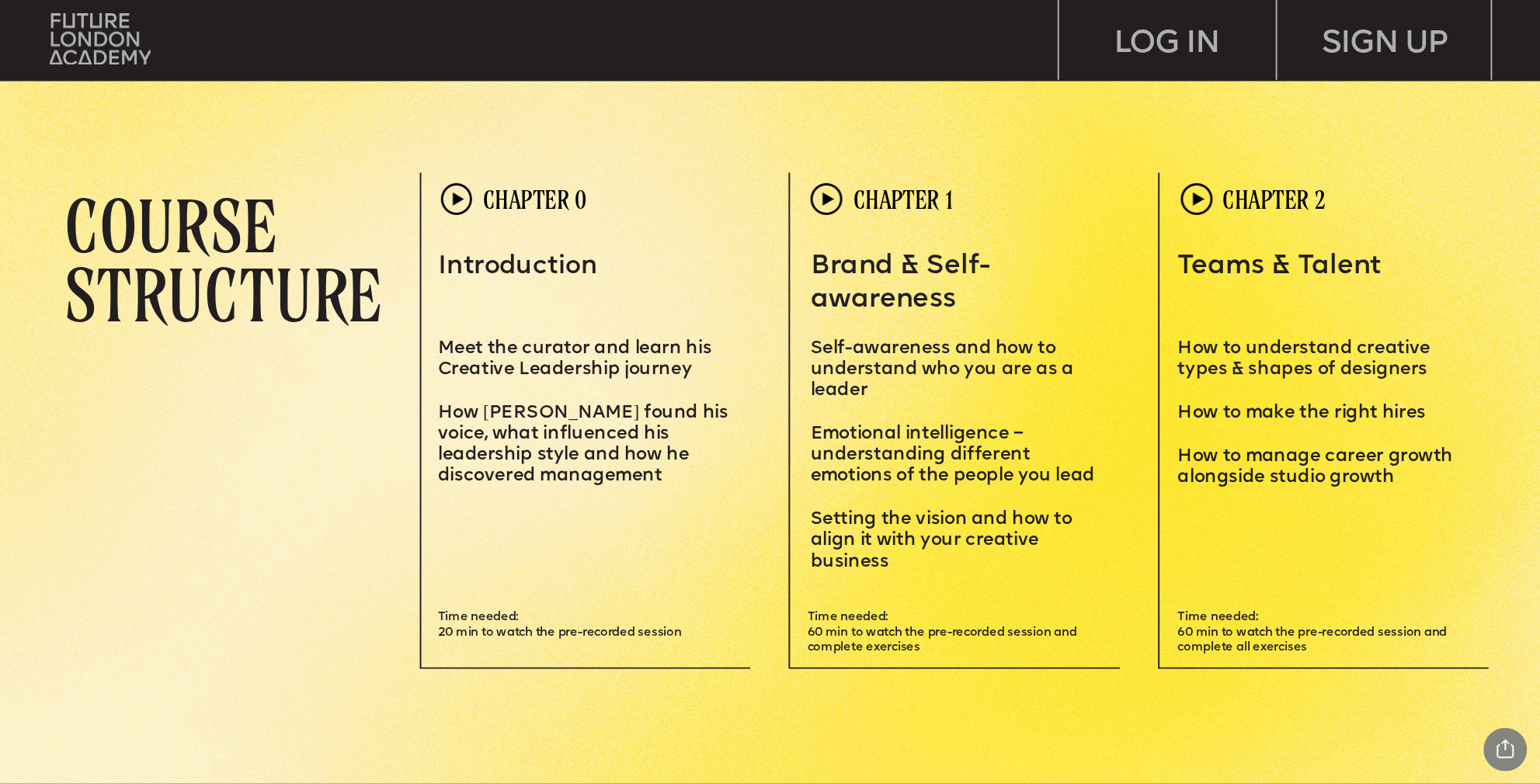
click at [939, 298] on span "Brand & Self-awareness" at bounding box center [900, 284] width 179 height 60
click at [939, 341] on span "elf-awareness and how to understand who you are as a leader" at bounding box center [944, 369] width 268 height 60
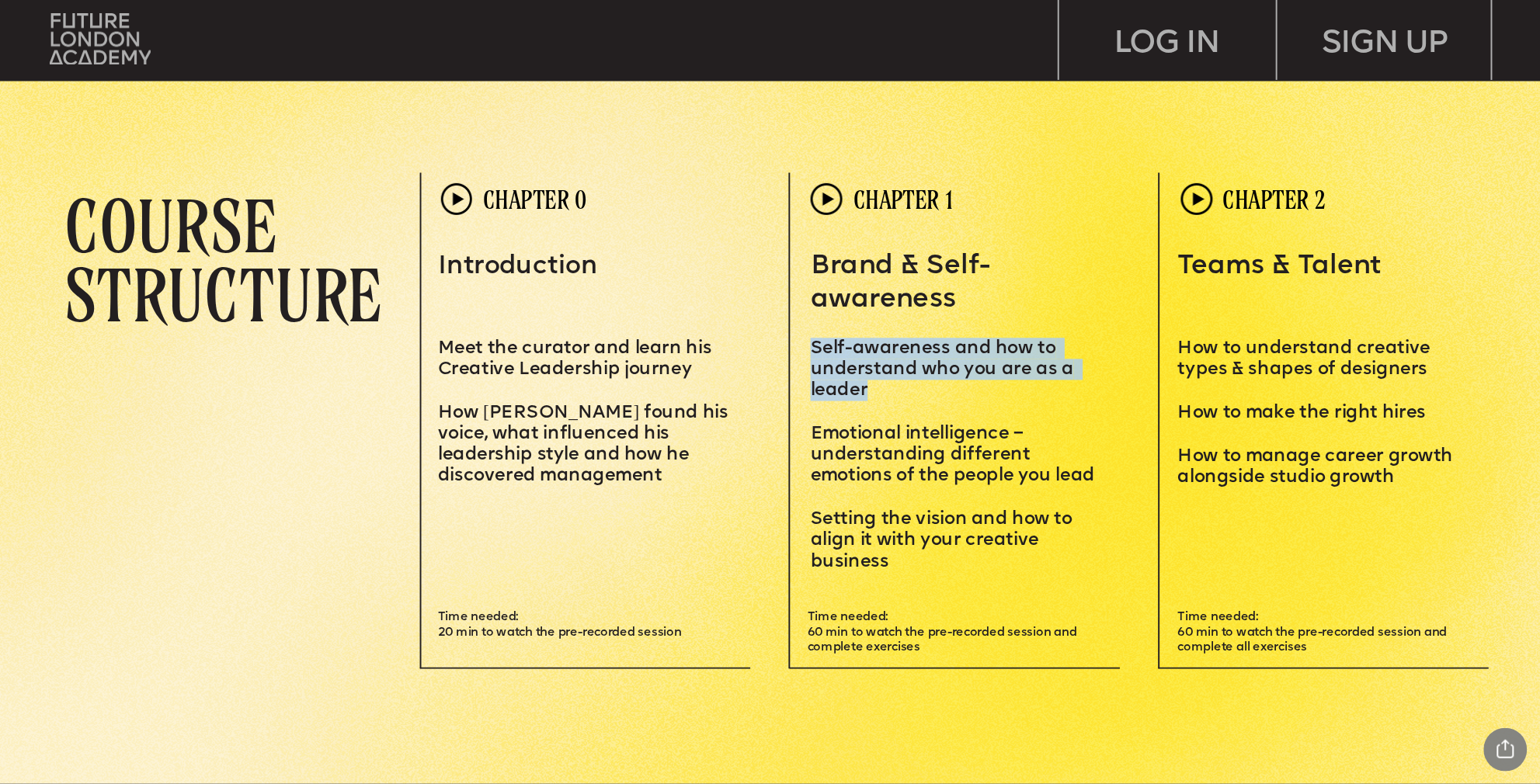
click at [939, 341] on span "elf-awareness and how to understand who you are as a leader" at bounding box center [944, 369] width 268 height 60
click at [942, 370] on span "elf-awareness and how to understand who you are as a leader" at bounding box center [944, 369] width 268 height 60
click at [949, 377] on span "elf-awareness and how to understand who you are as a leader" at bounding box center [944, 369] width 268 height 60
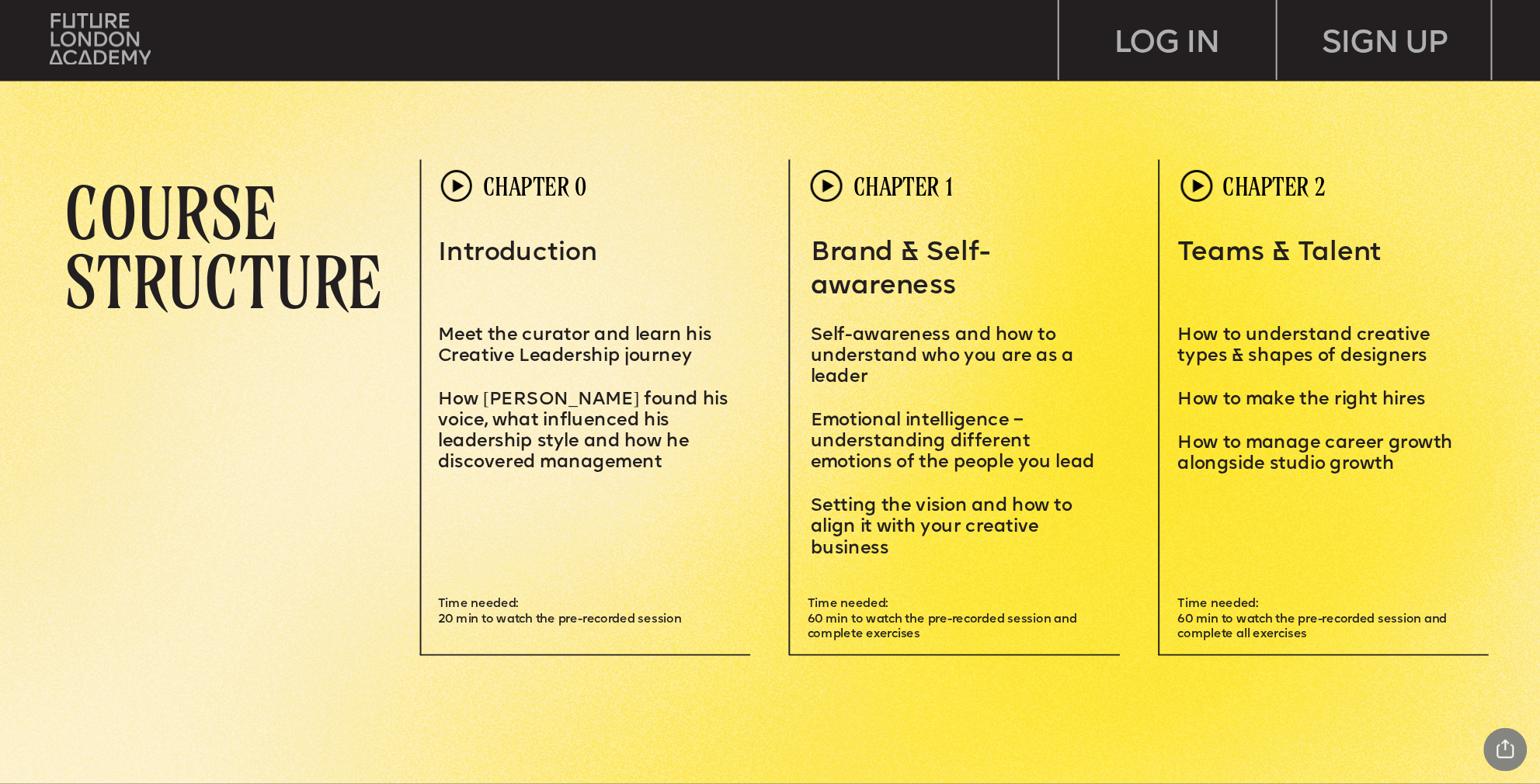
scroll to position [4454, 0]
click at [967, 411] on p "Emotional intelligence – understanding different emotions of the people you lead" at bounding box center [957, 431] width 294 height 85
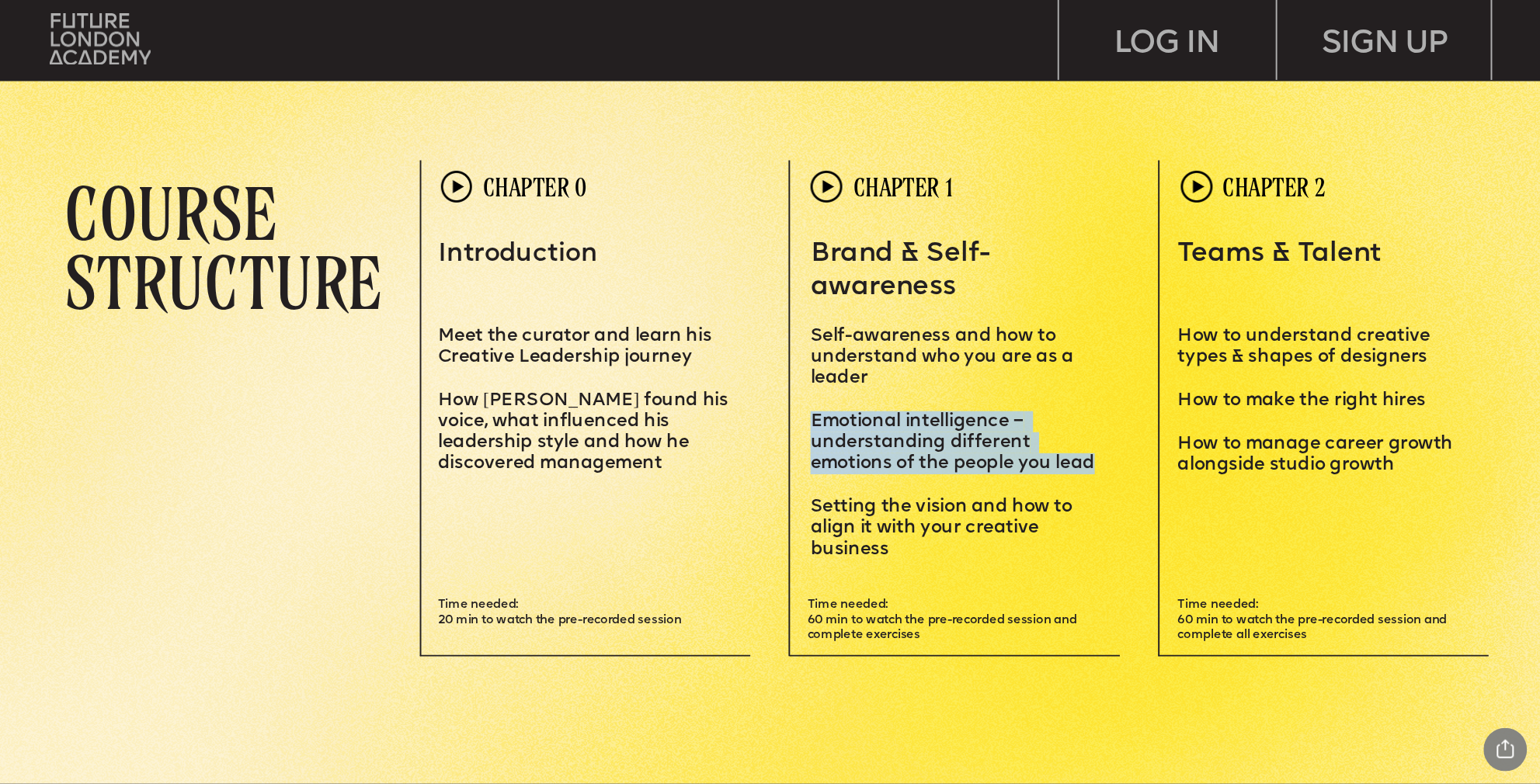
click at [967, 411] on p "Emotional intelligence – understanding different emotions of the people you lead" at bounding box center [957, 431] width 294 height 85
click at [967, 432] on p "Emotional intelligence – understanding different emotions of the people you lead" at bounding box center [957, 431] width 294 height 85
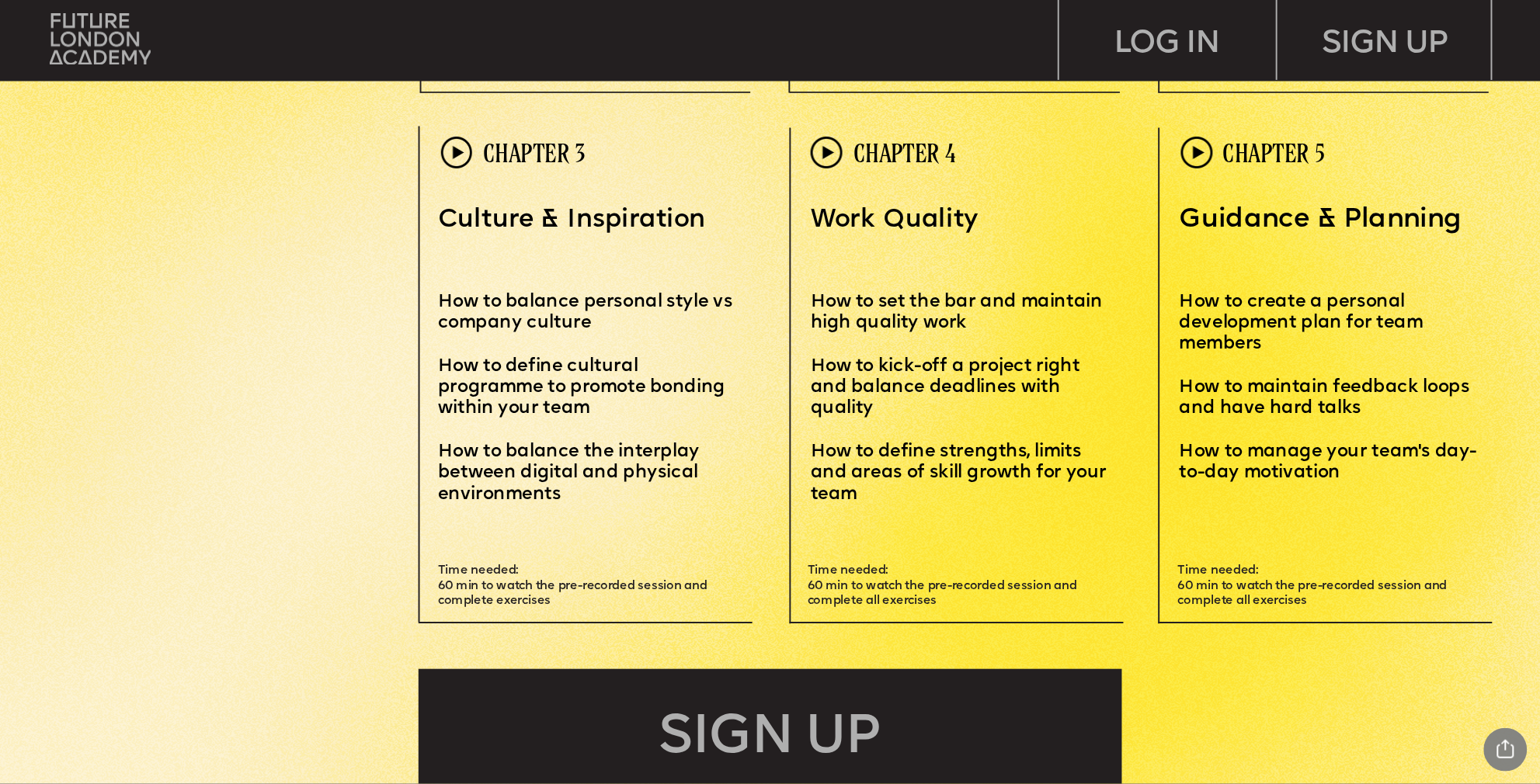
scroll to position [5020, 0]
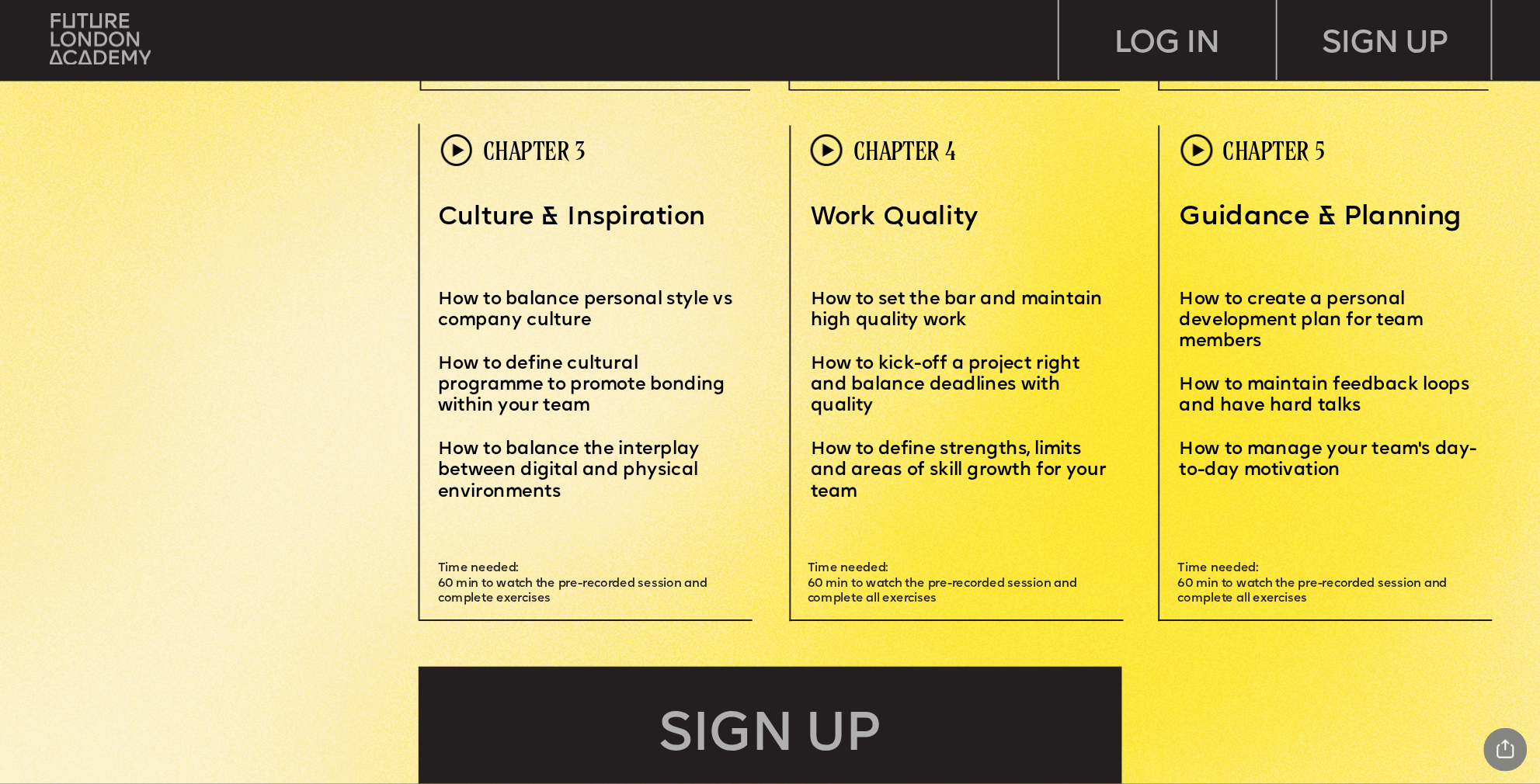
click at [969, 577] on span "Time needed: 60 min to watch the pre-recorded session and complete all exercises" at bounding box center [943, 583] width 273 height 42
click at [1023, 584] on span "Time needed: 60 min to watch the pre-recorded session and complete all exercises" at bounding box center [943, 583] width 273 height 42
click at [1210, 579] on span "Time needed: 60 min to watch the pre-recorded session and complete all exercises" at bounding box center [1314, 583] width 273 height 42
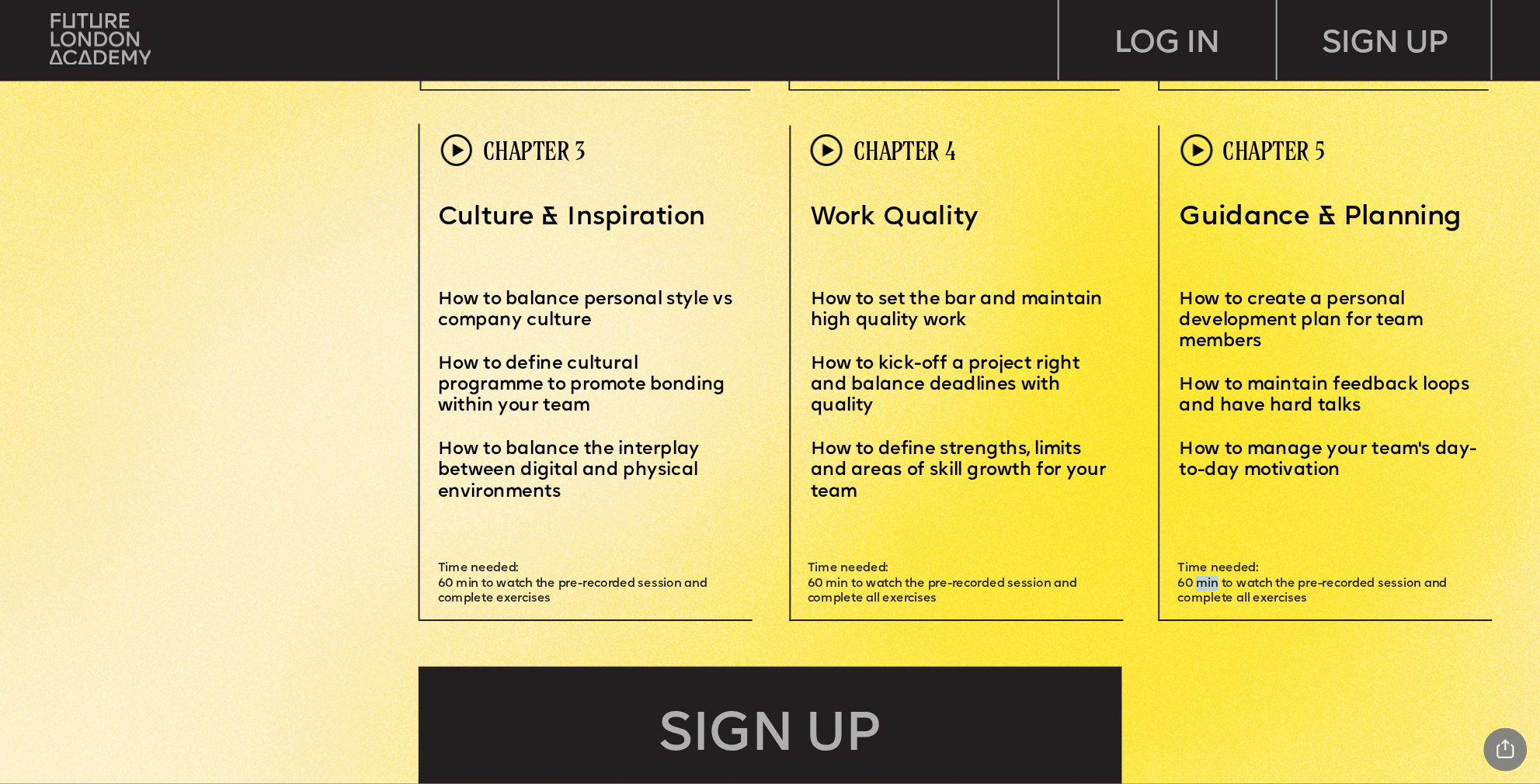
click at [1210, 579] on span "Time needed: 60 min to watch the pre-recorded session and complete all exercises" at bounding box center [1314, 583] width 273 height 42
click at [1210, 596] on span "Time needed: 60 min to watch the pre-recorded session and complete all exercises" at bounding box center [1314, 583] width 273 height 42
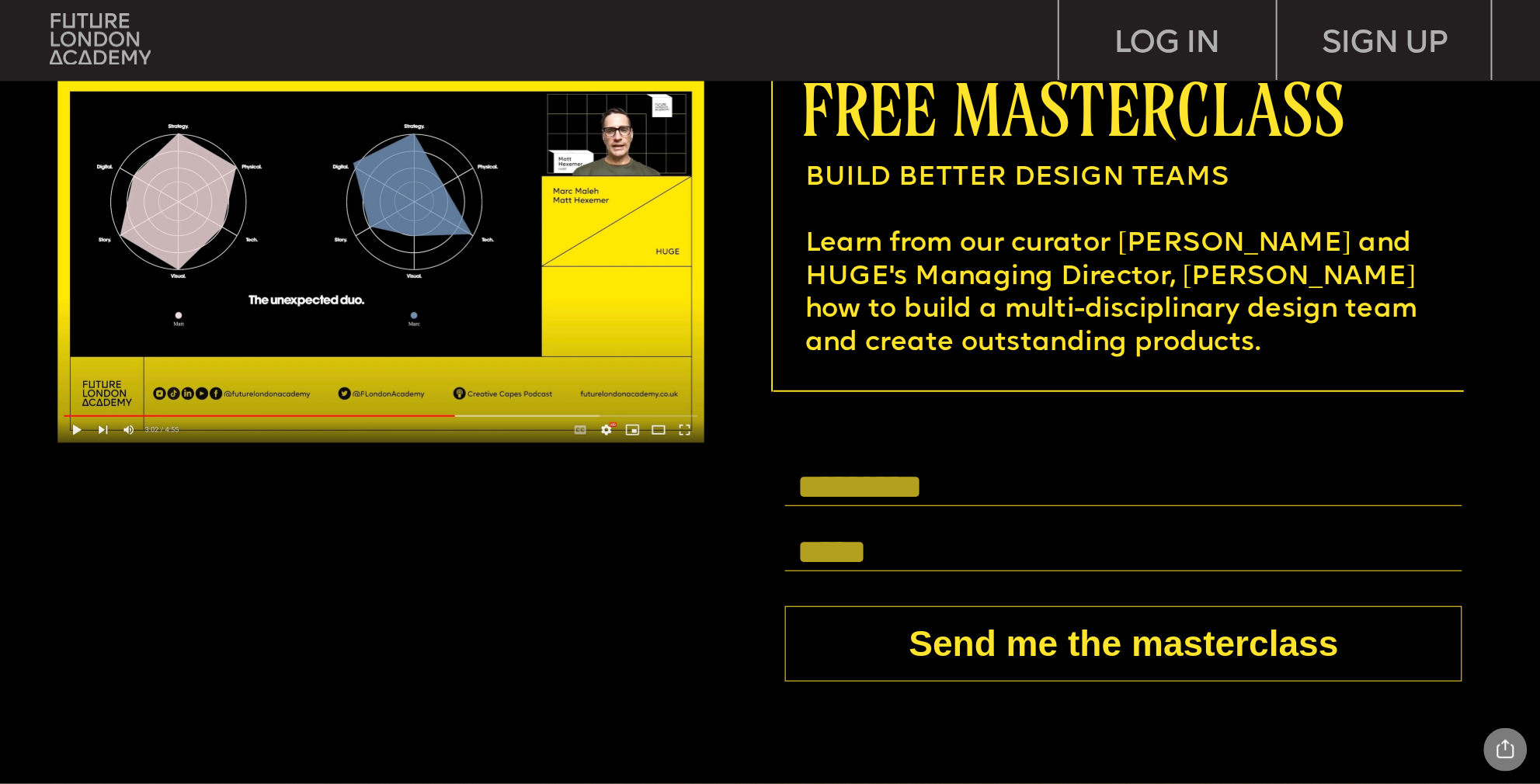
scroll to position [5910, 0]
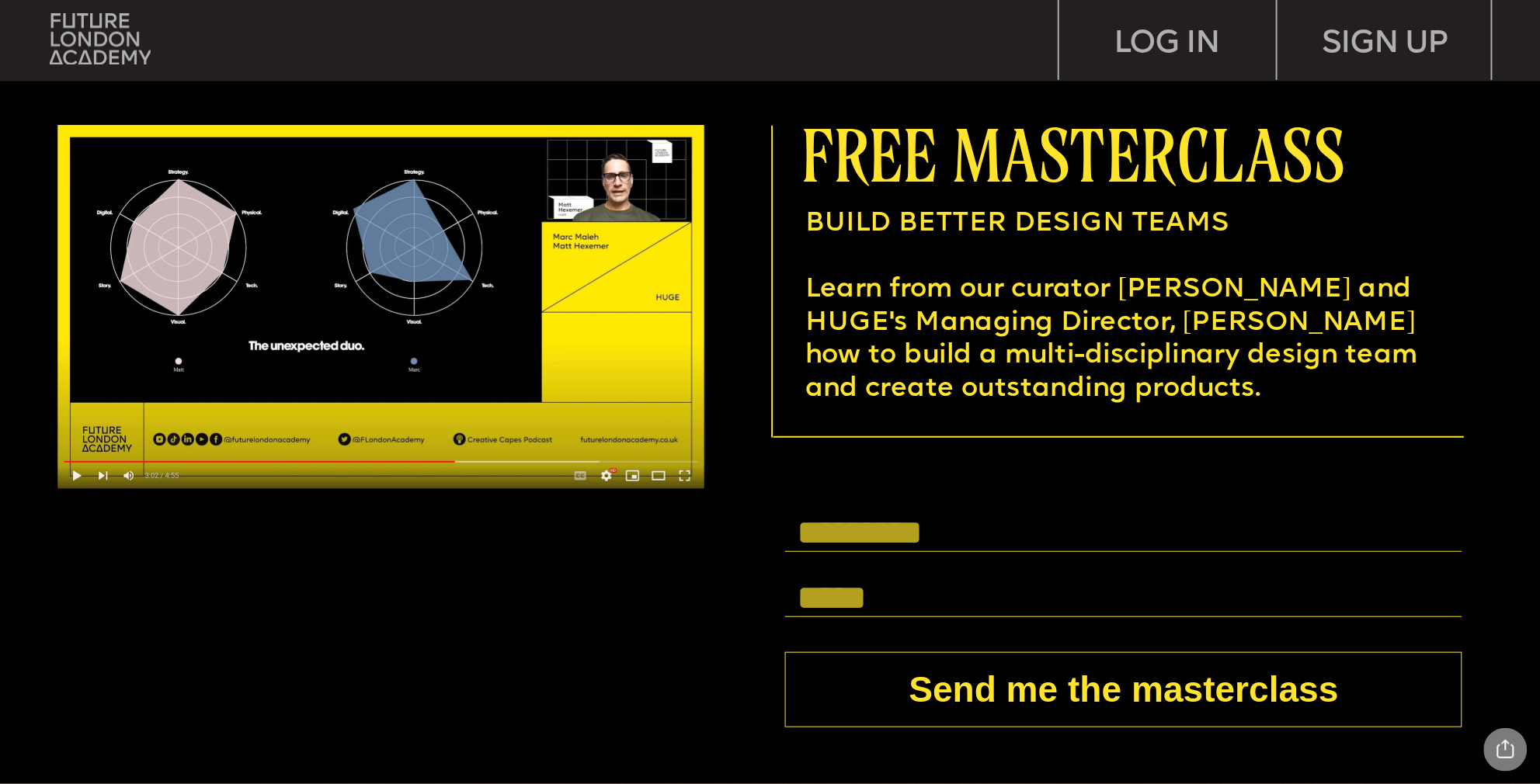
click at [927, 527] on input "text" at bounding box center [1123, 532] width 677 height 37
type input "**********"
click at [918, 586] on input "text" at bounding box center [1123, 598] width 677 height 37
type input "**********"
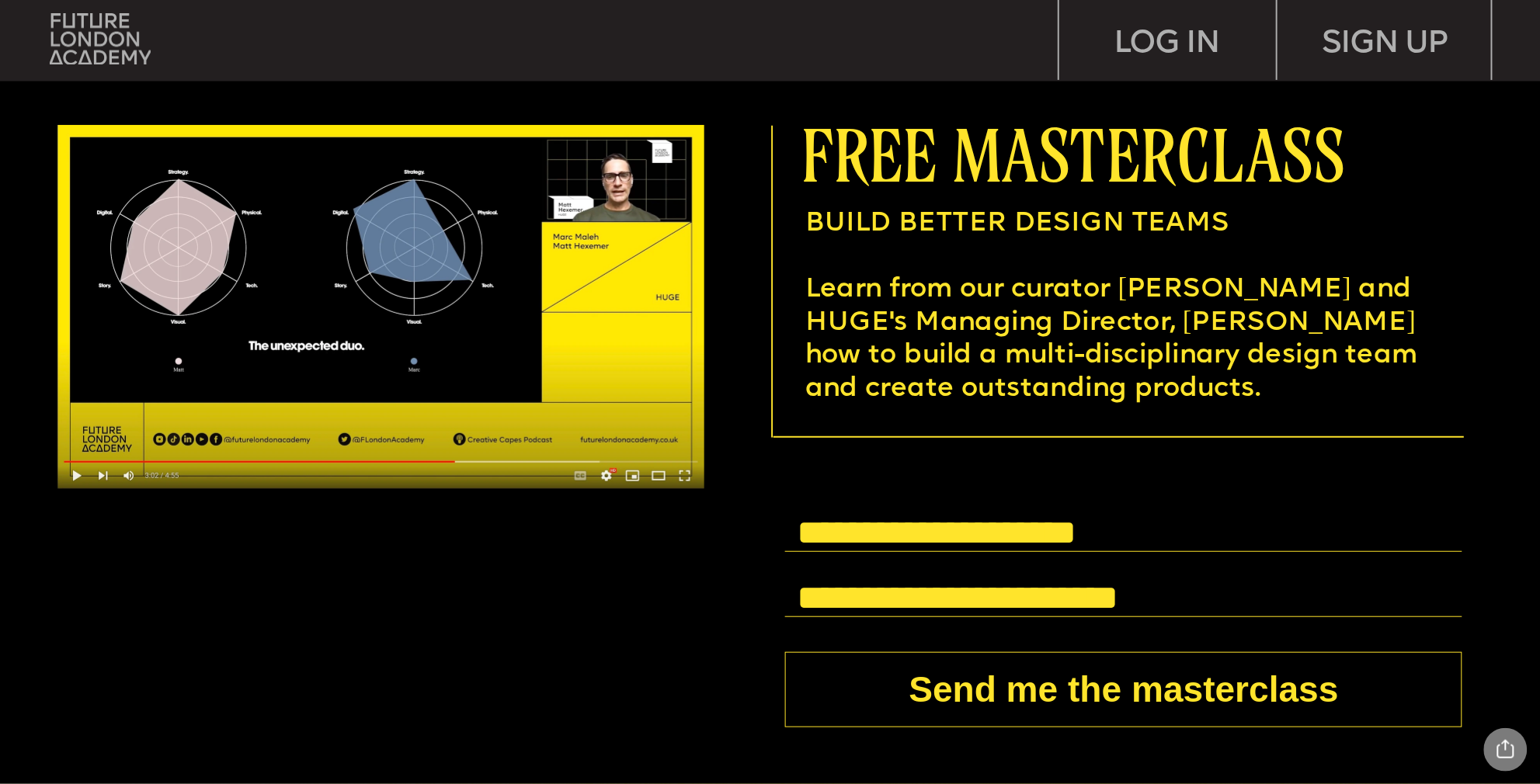
click at [971, 679] on button "Send me the masterclass" at bounding box center [1123, 690] width 677 height 76
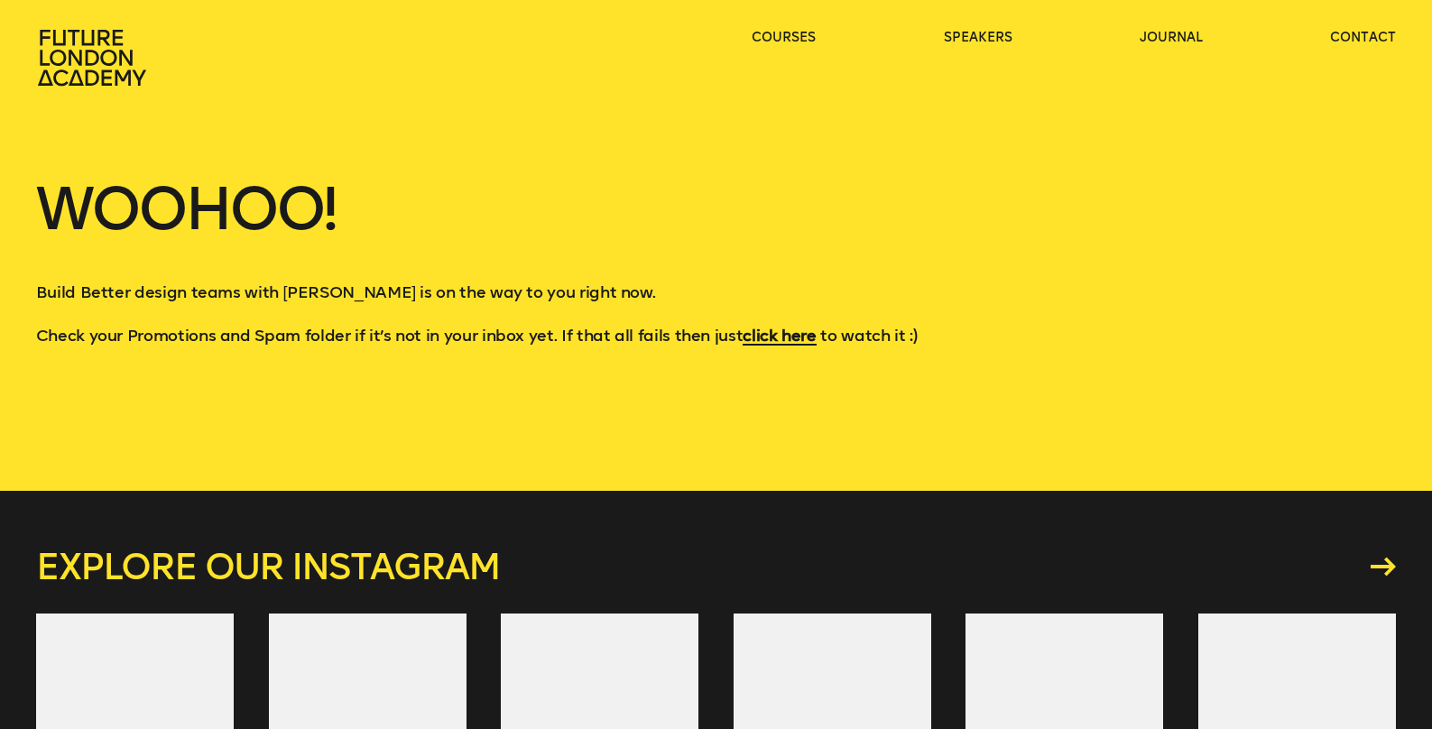
click at [840, 351] on div "Woohoo! Build Better design teams with Matt Hexemer is on the way to you right …" at bounding box center [716, 245] width 1432 height 491
